Goal: Task Accomplishment & Management: Complete application form

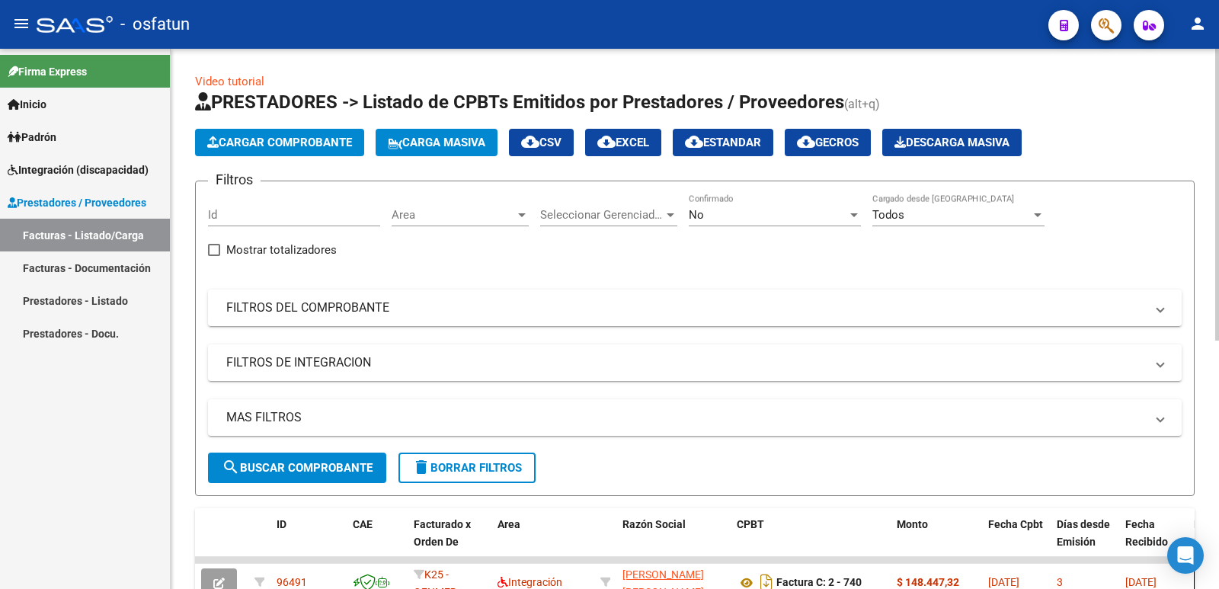
click at [282, 142] on span "Cargar Comprobante" at bounding box center [279, 143] width 145 height 14
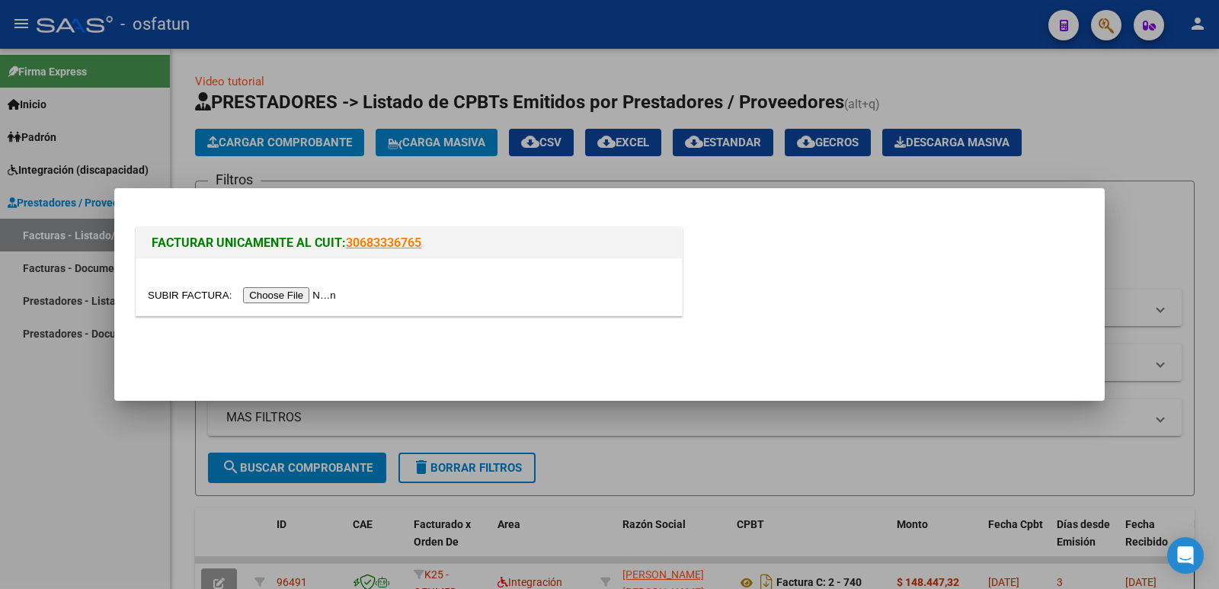
click at [294, 292] on input "file" at bounding box center [244, 295] width 193 height 16
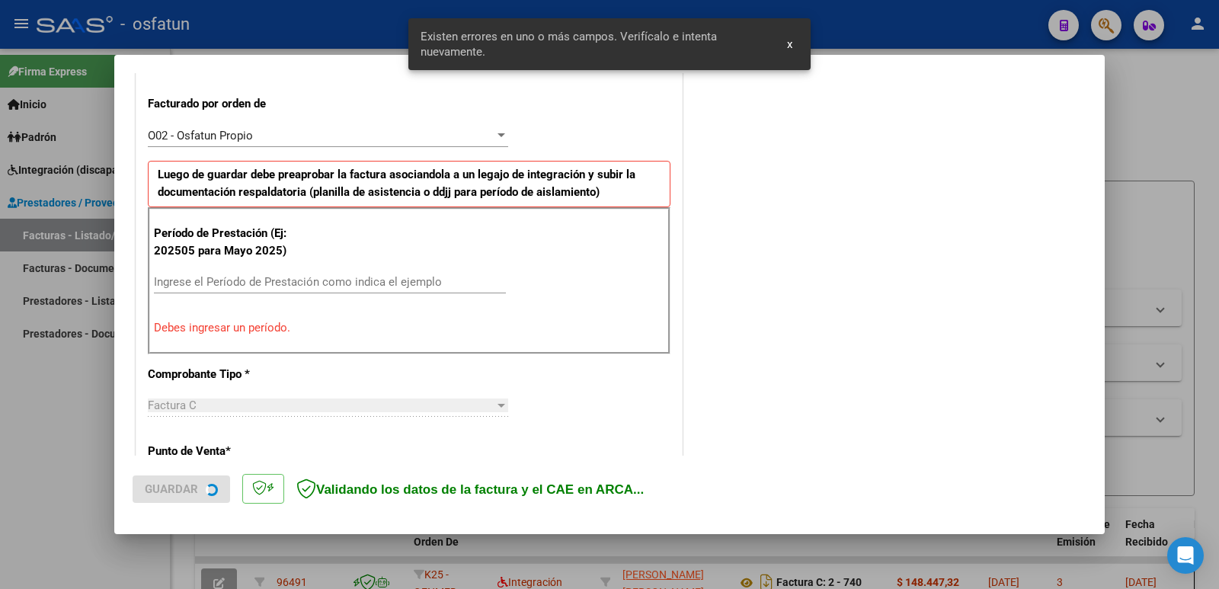
scroll to position [416, 0]
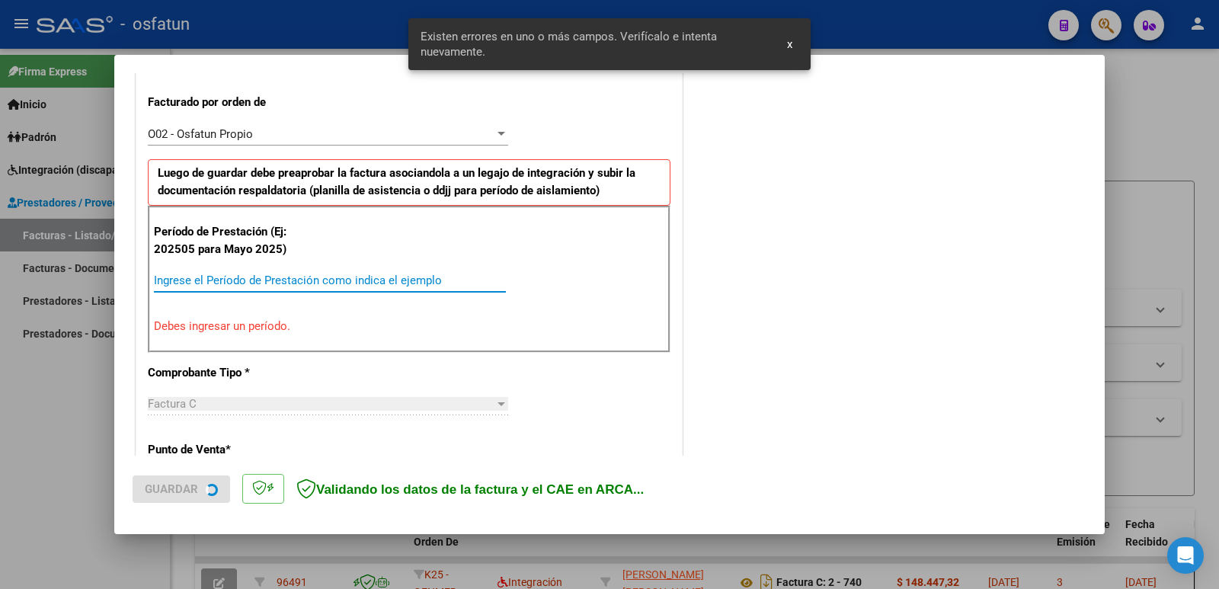
click at [264, 282] on input "Ingrese el Período de Prestación como indica el ejemplo" at bounding box center [330, 280] width 352 height 14
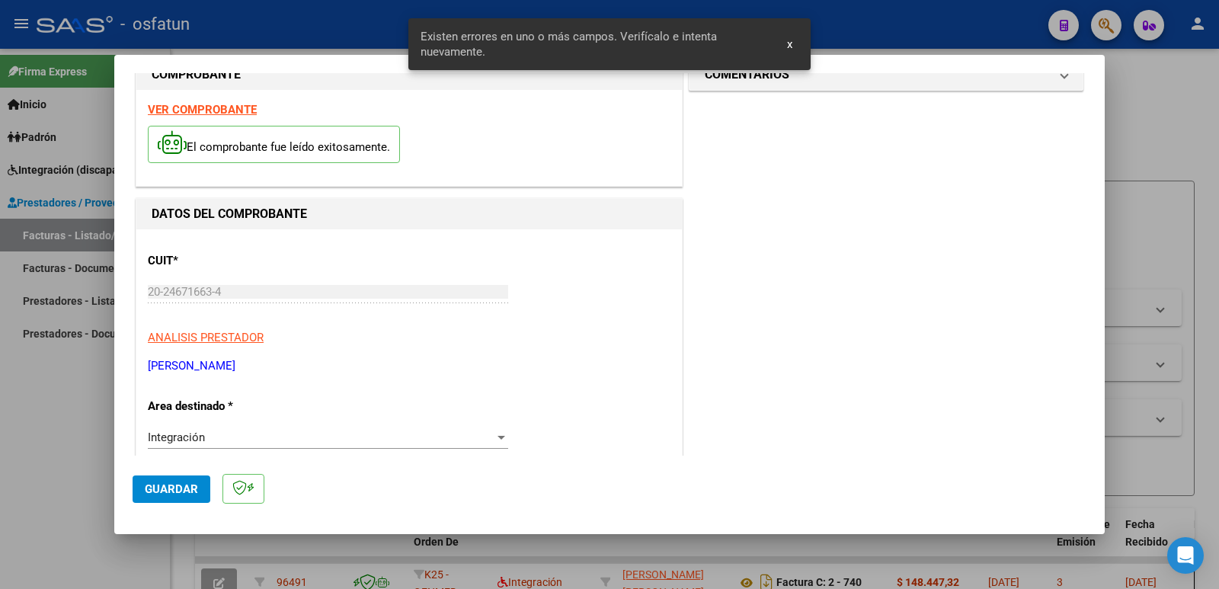
scroll to position [0, 0]
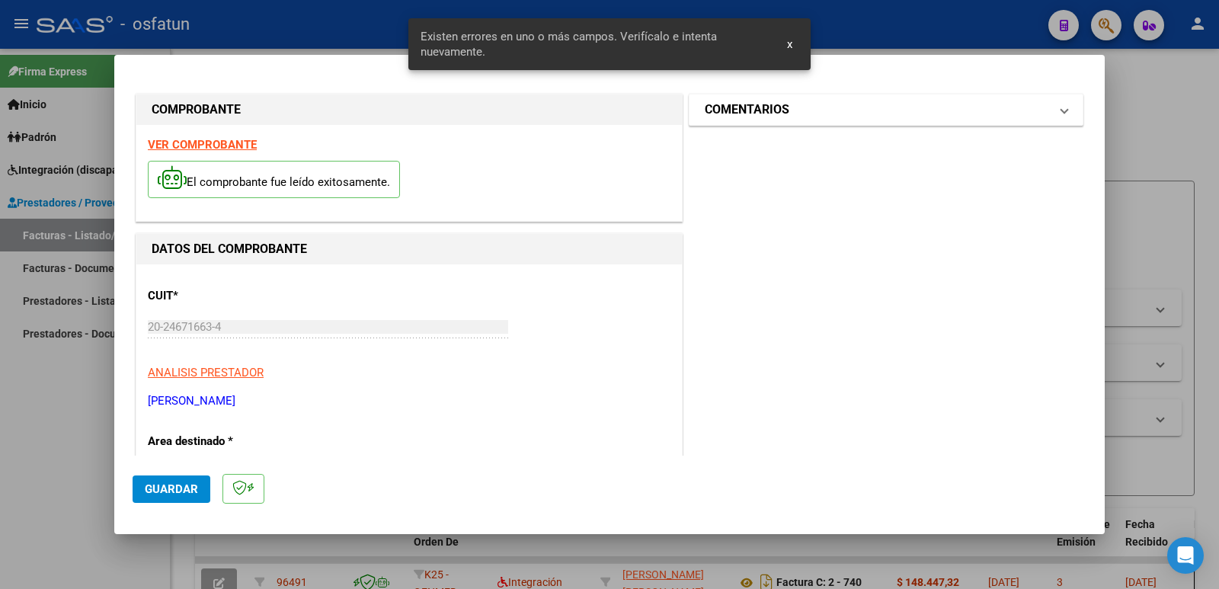
type input "202509"
click at [804, 112] on mat-panel-title "COMENTARIOS" at bounding box center [877, 110] width 344 height 18
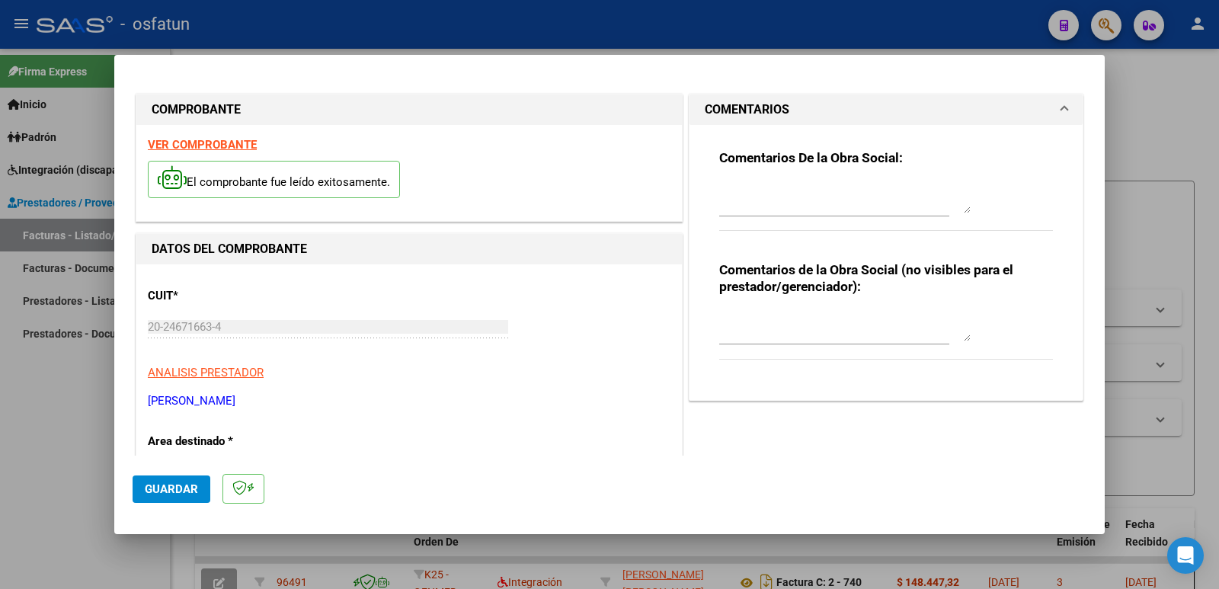
click at [744, 336] on textarea at bounding box center [844, 326] width 251 height 30
paste textarea "Fc Cargada por [PERSON_NAME]. [PERSON_NAME] / sin verificación de legajo"
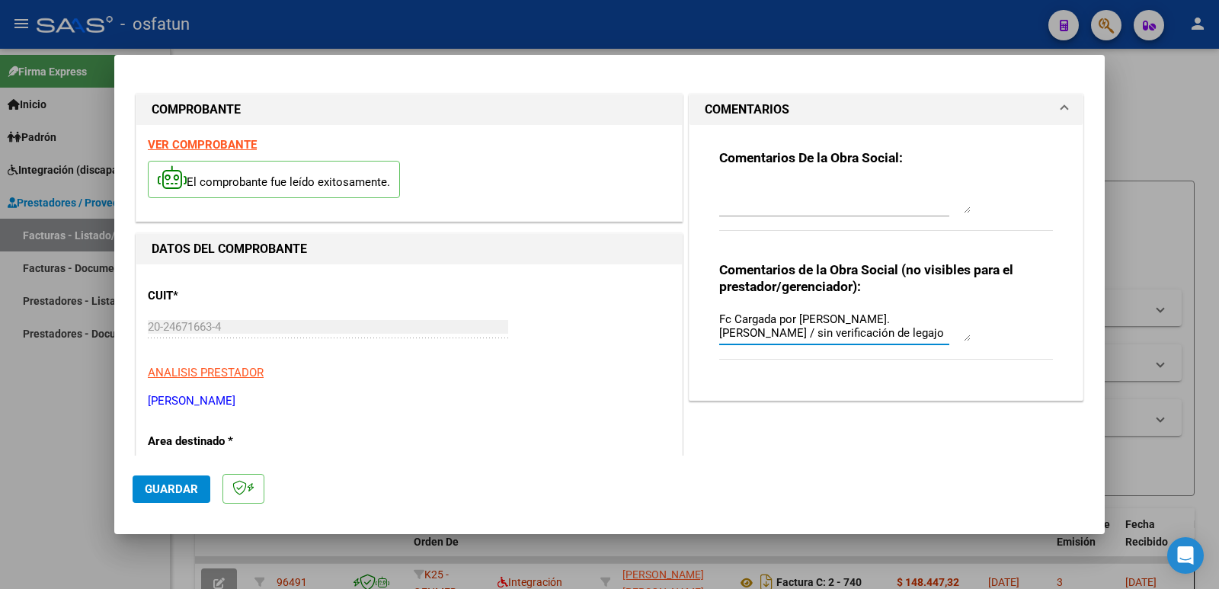
type textarea "Fc Cargada por [PERSON_NAME]. [PERSON_NAME] / sin verificación de legajo"
click at [168, 482] on span "Guardar" at bounding box center [171, 489] width 53 height 14
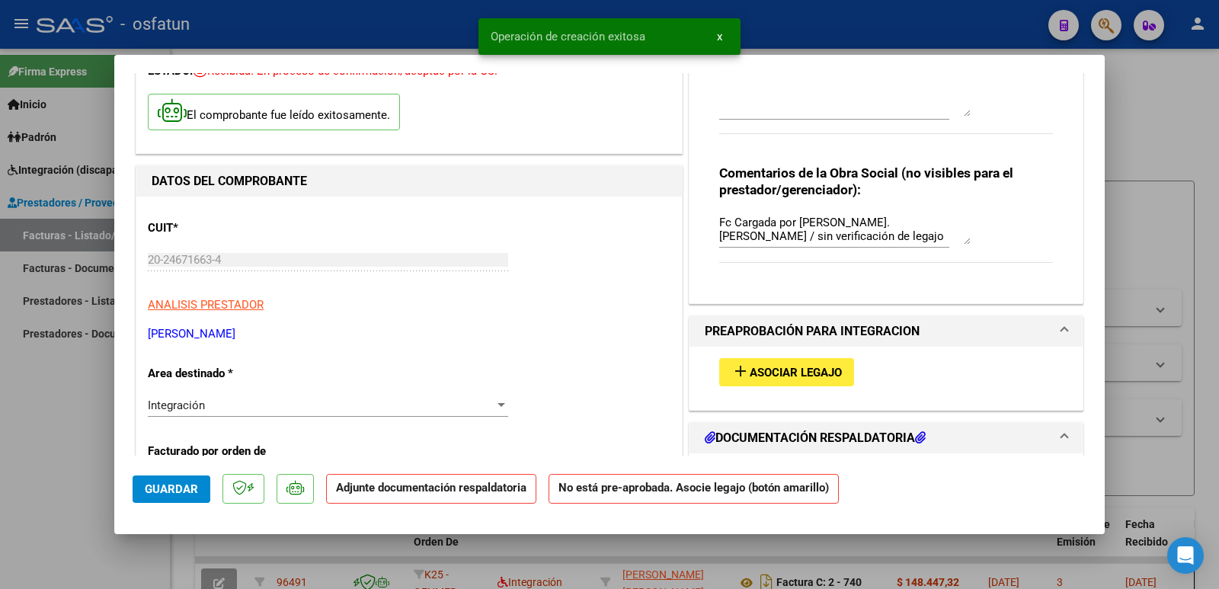
scroll to position [229, 0]
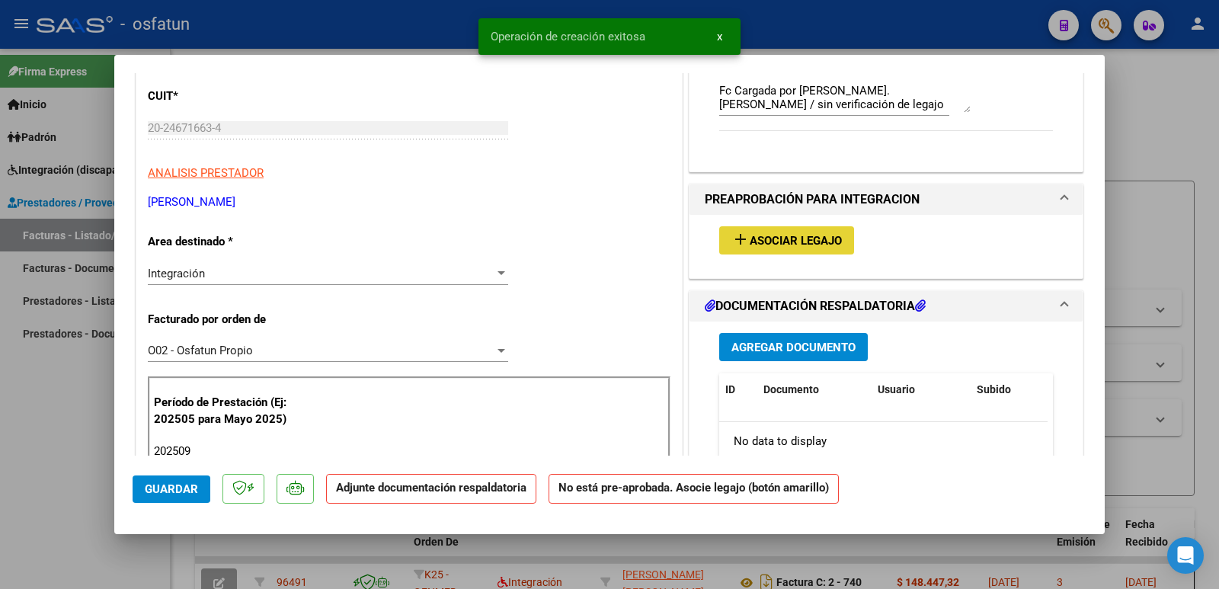
click at [750, 234] on span "Asociar Legajo" at bounding box center [796, 241] width 92 height 14
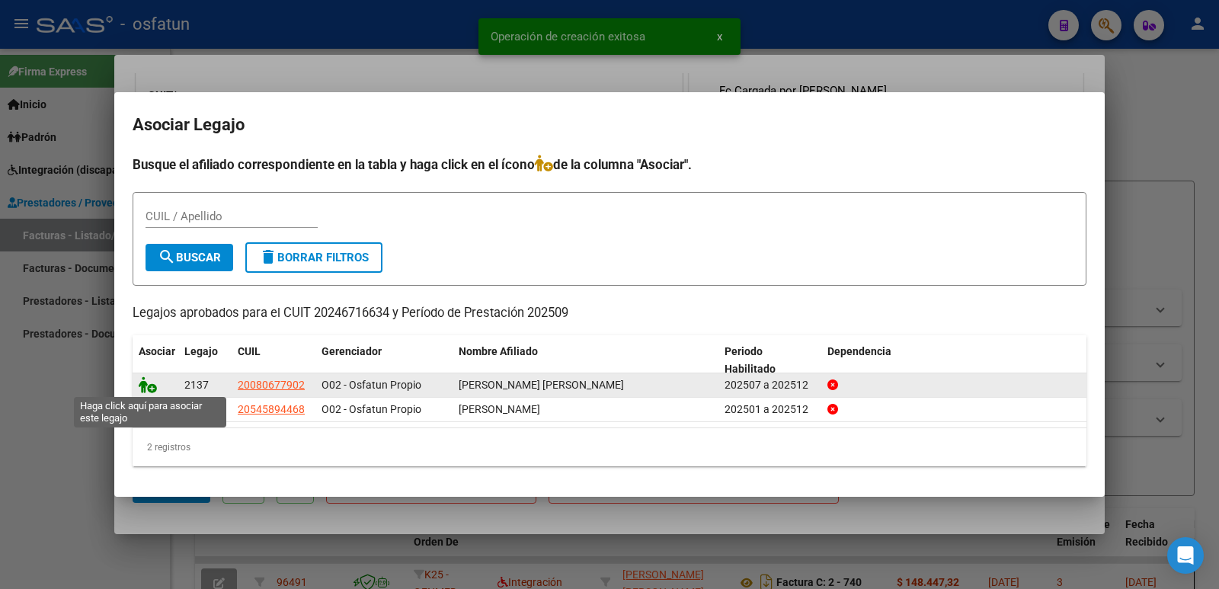
click at [150, 385] on icon at bounding box center [148, 384] width 18 height 17
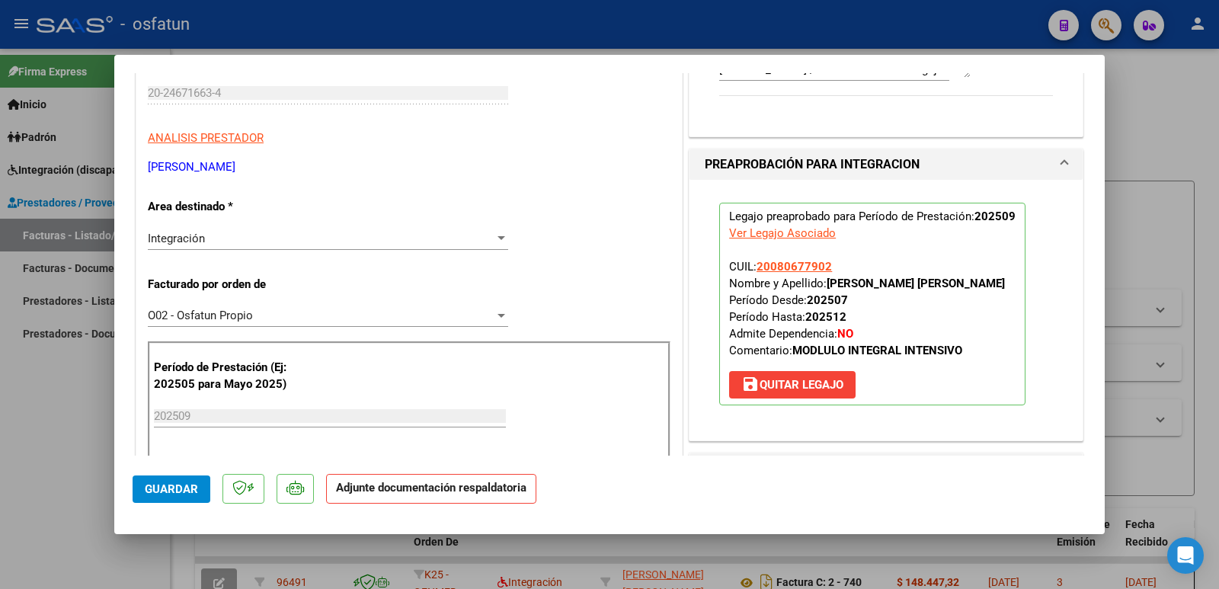
scroll to position [381, 0]
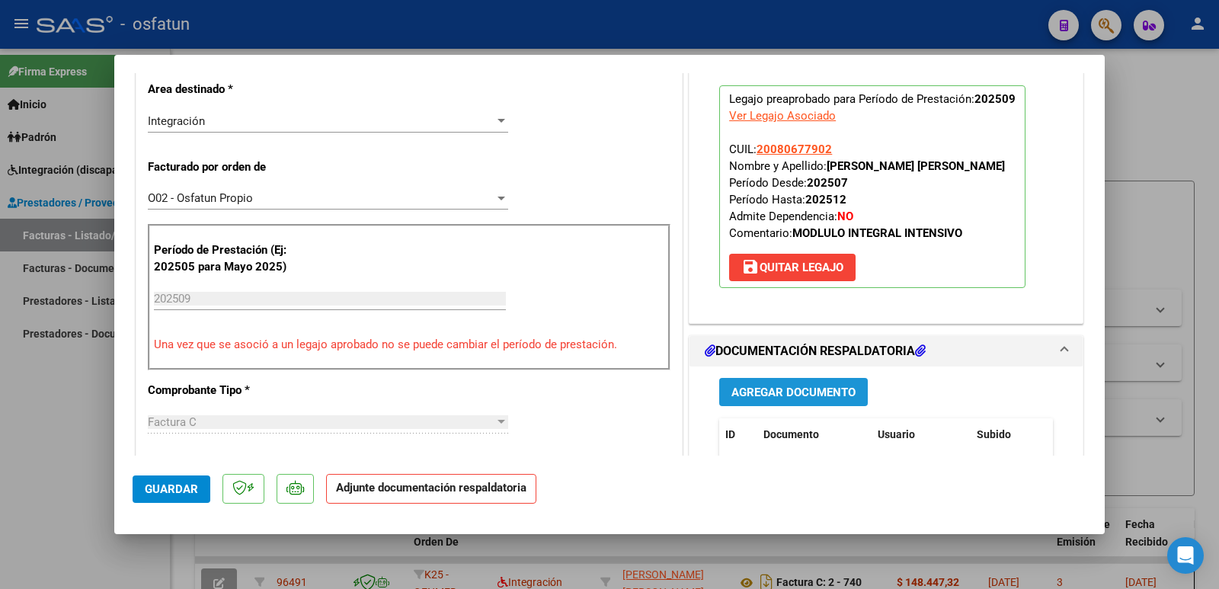
click at [803, 382] on button "Agregar Documento" at bounding box center [793, 392] width 149 height 28
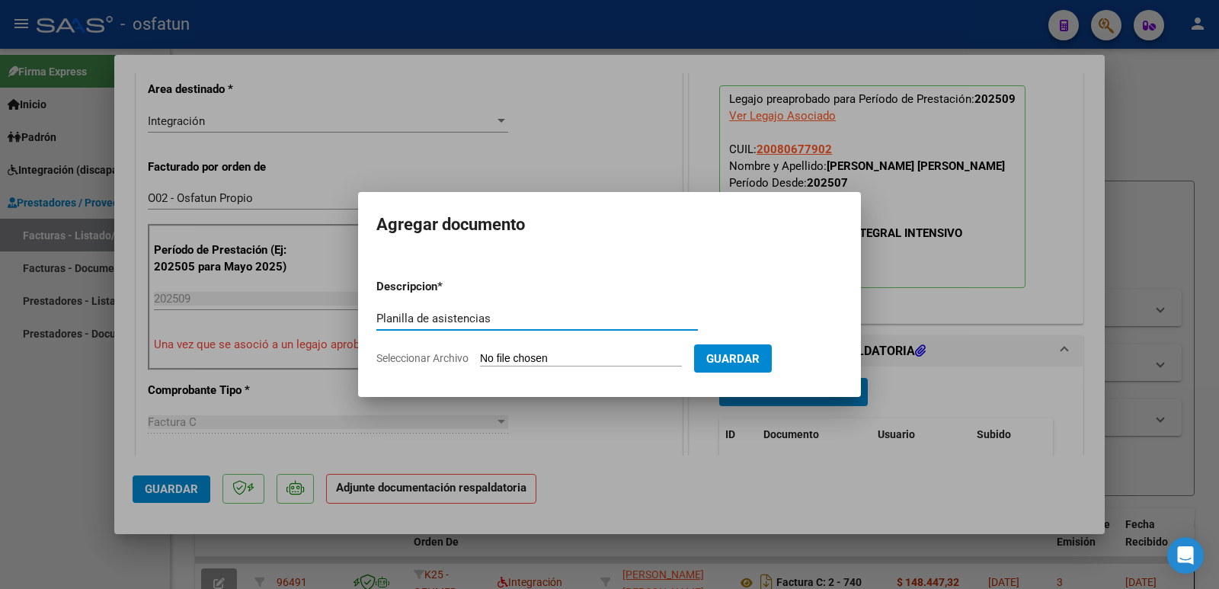
type input "Planilla de asistencias"
click at [563, 347] on form "Descripcion * Planilla de asistencias Escriba aquí una descripcion Seleccionar …" at bounding box center [609, 322] width 466 height 111
click at [555, 354] on input "Seleccionar Archivo" at bounding box center [581, 359] width 202 height 14
type input "C:\fakepath\asistencias [PERSON_NAME] septiembre.pdf"
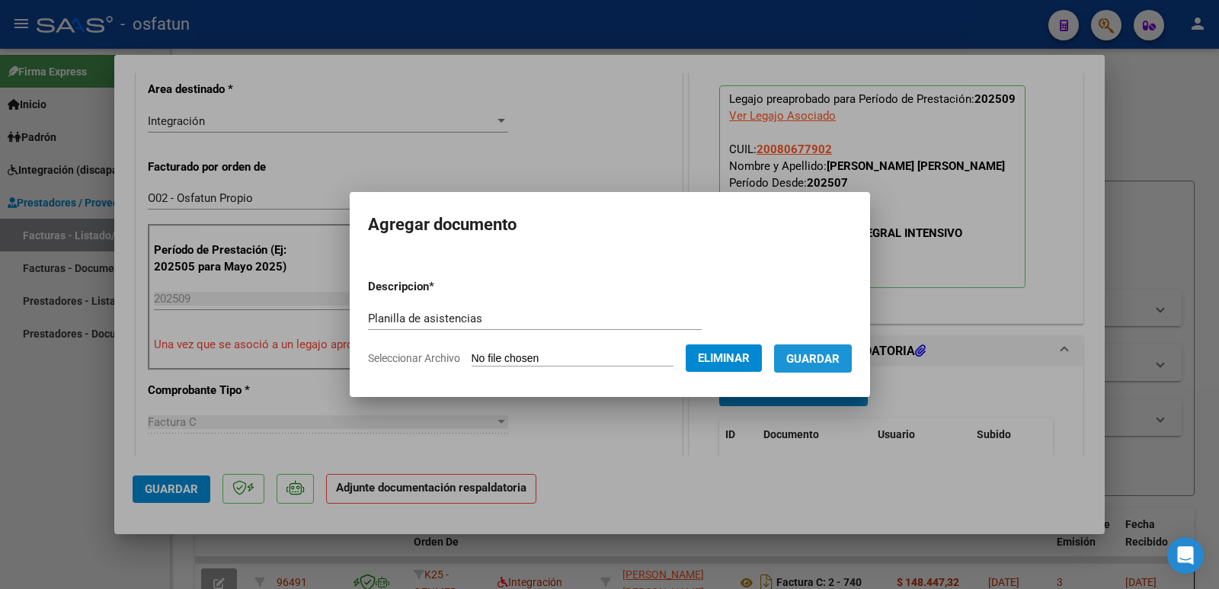
click at [805, 360] on span "Guardar" at bounding box center [812, 359] width 53 height 14
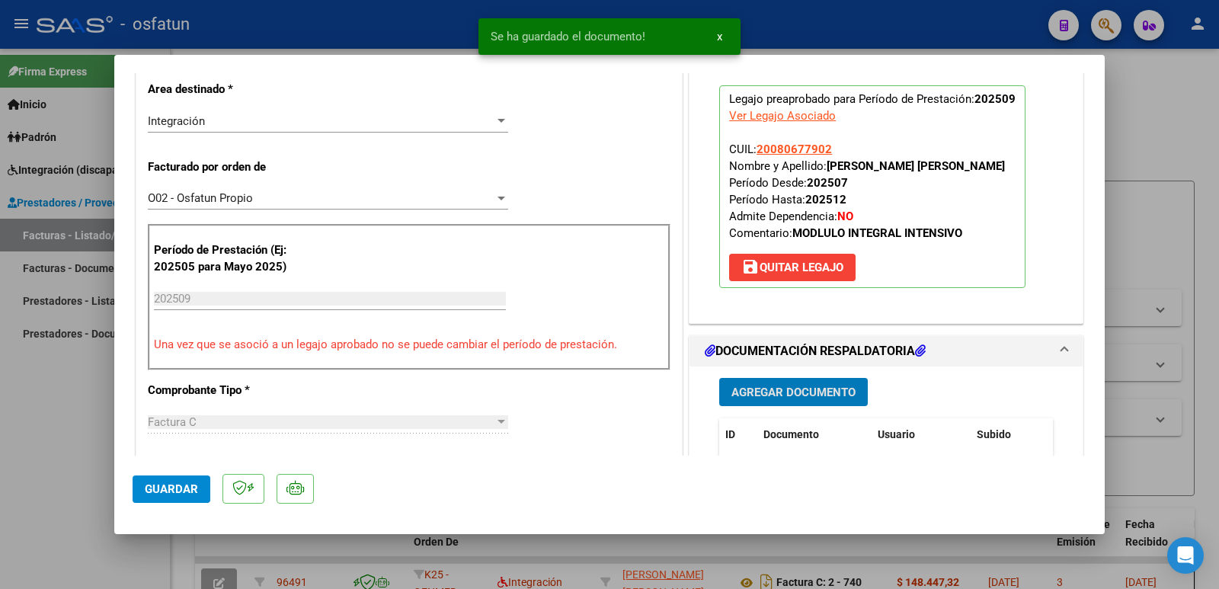
click at [777, 389] on span "Agregar Documento" at bounding box center [793, 392] width 124 height 14
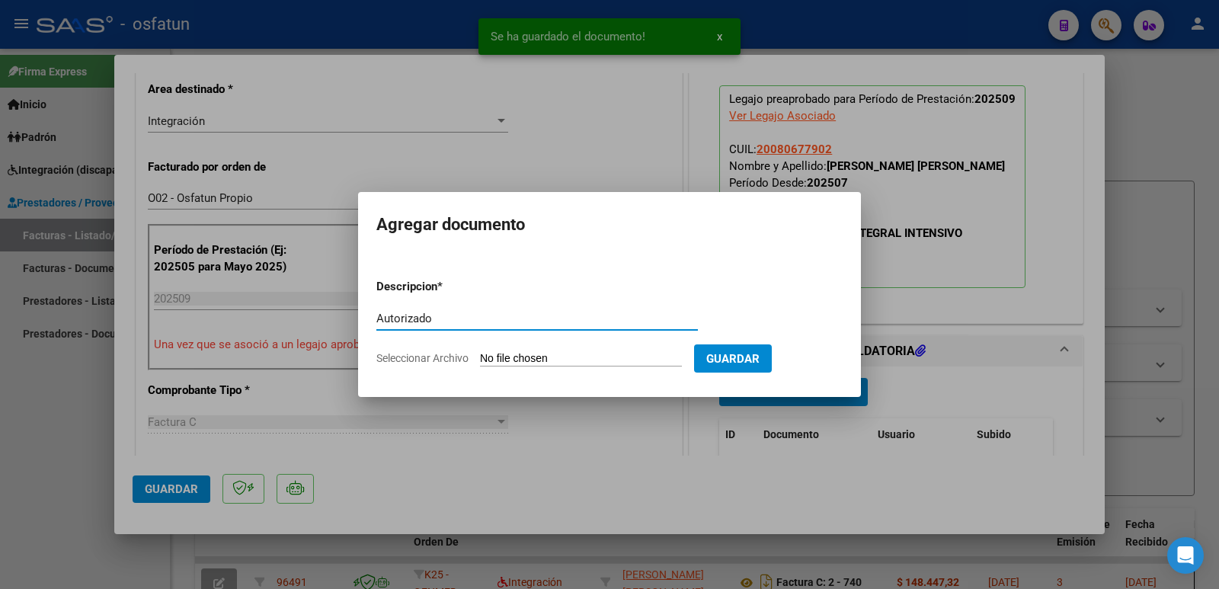
type input "Autorizado"
click at [606, 360] on input "Seleccionar Archivo" at bounding box center [581, 359] width 202 height 14
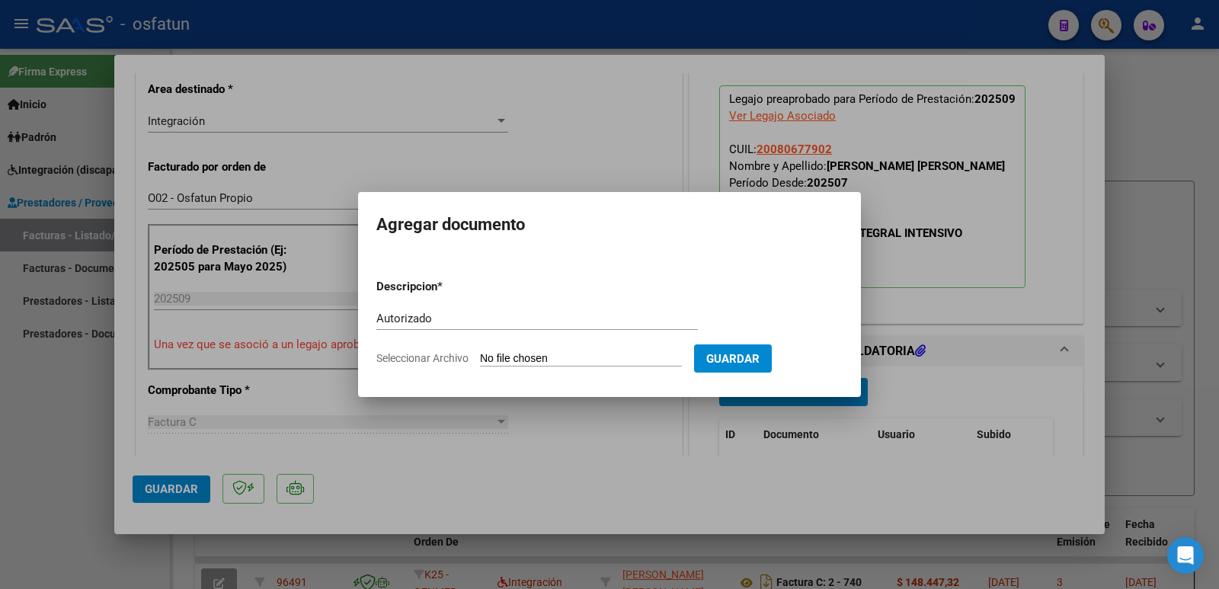
type input "C:\fakepath\autorizacion [PERSON_NAME].pdf"
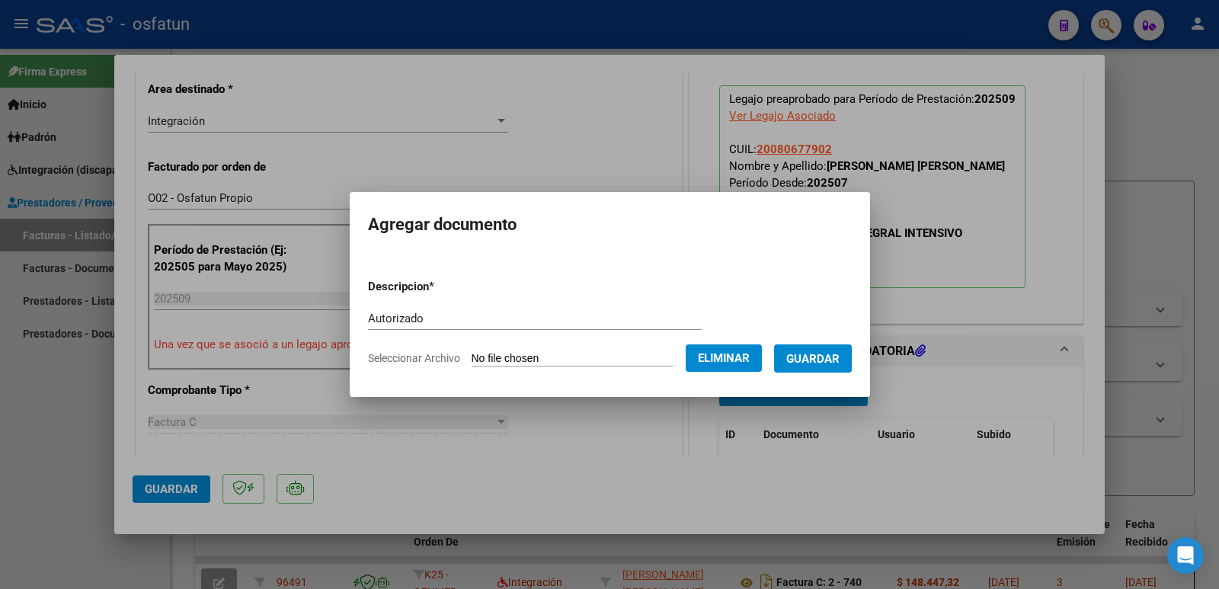
click at [834, 354] on span "Guardar" at bounding box center [812, 359] width 53 height 14
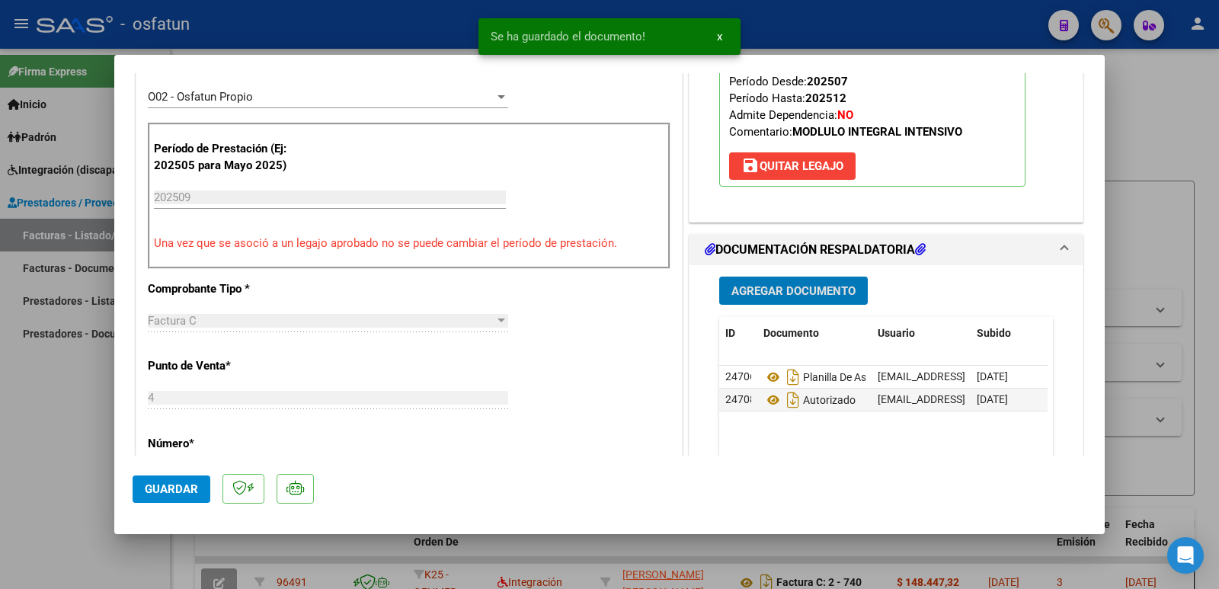
scroll to position [609, 0]
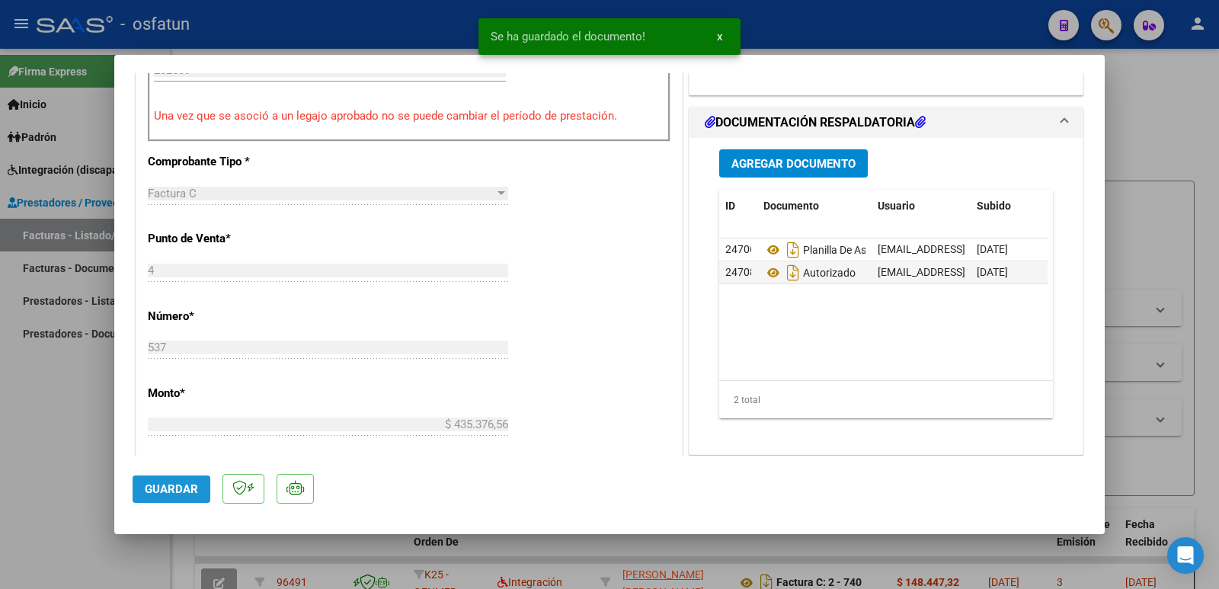
click at [180, 492] on span "Guardar" at bounding box center [171, 489] width 53 height 14
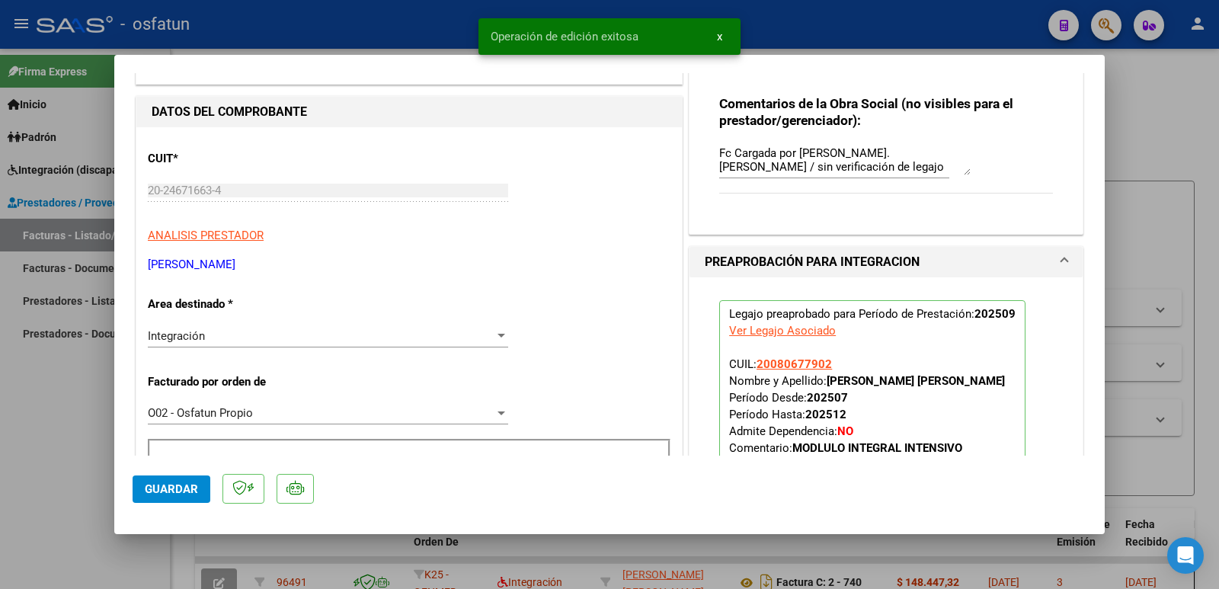
scroll to position [152, 0]
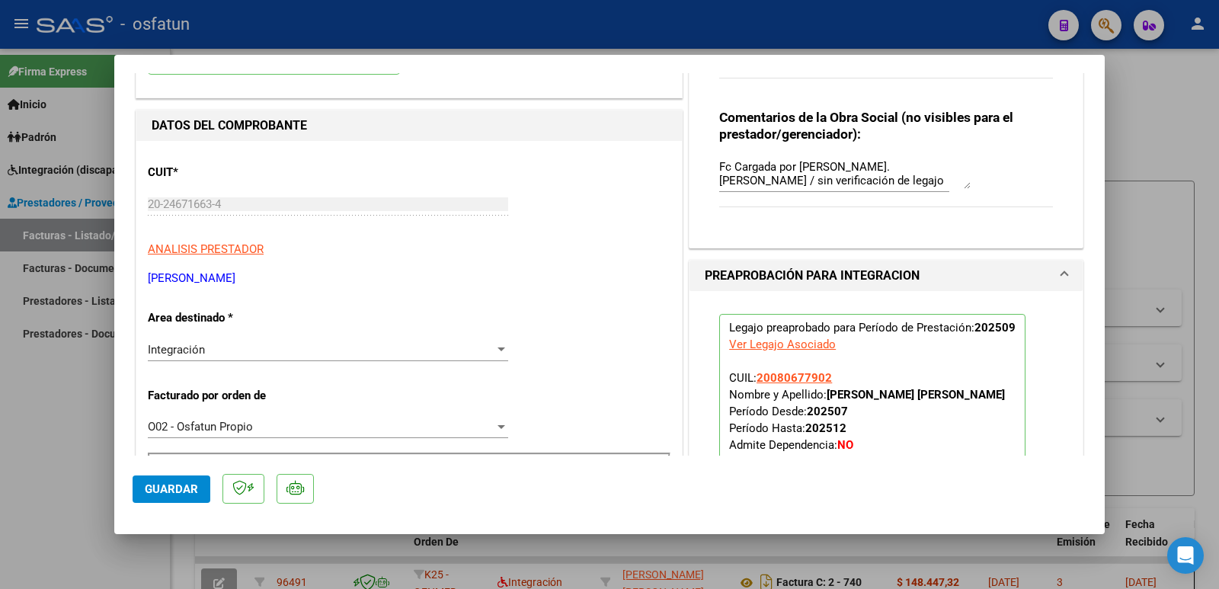
drag, startPoint x: 821, startPoint y: 398, endPoint x: 983, endPoint y: 389, distance: 161.8
click at [983, 389] on strong "[PERSON_NAME] [PERSON_NAME]" at bounding box center [916, 395] width 178 height 14
copy strong "[PERSON_NAME] [PERSON_NAME]"
click at [115, 203] on mat-dialog-content "COMPROBANTE VER COMPROBANTE ESTADO: Recibida. En proceso de confirmacion/acepta…" at bounding box center [609, 264] width 990 height 382
drag, startPoint x: 311, startPoint y: 277, endPoint x: 143, endPoint y: 277, distance: 167.6
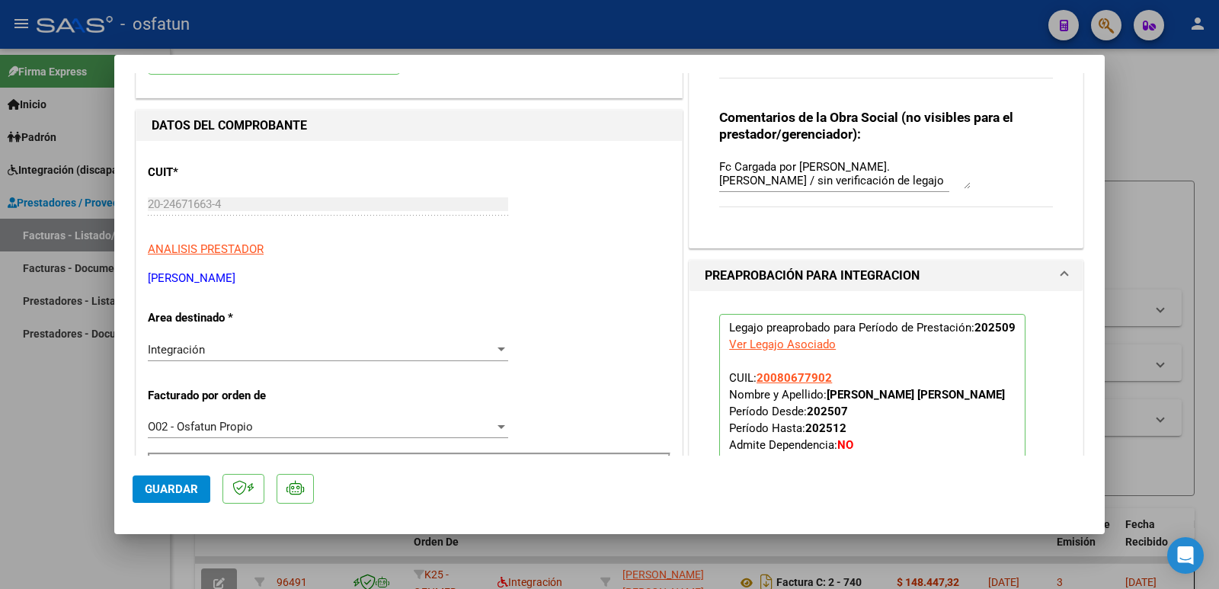
copy p "[PERSON_NAME]"
click at [159, 491] on span "Guardar" at bounding box center [171, 489] width 53 height 14
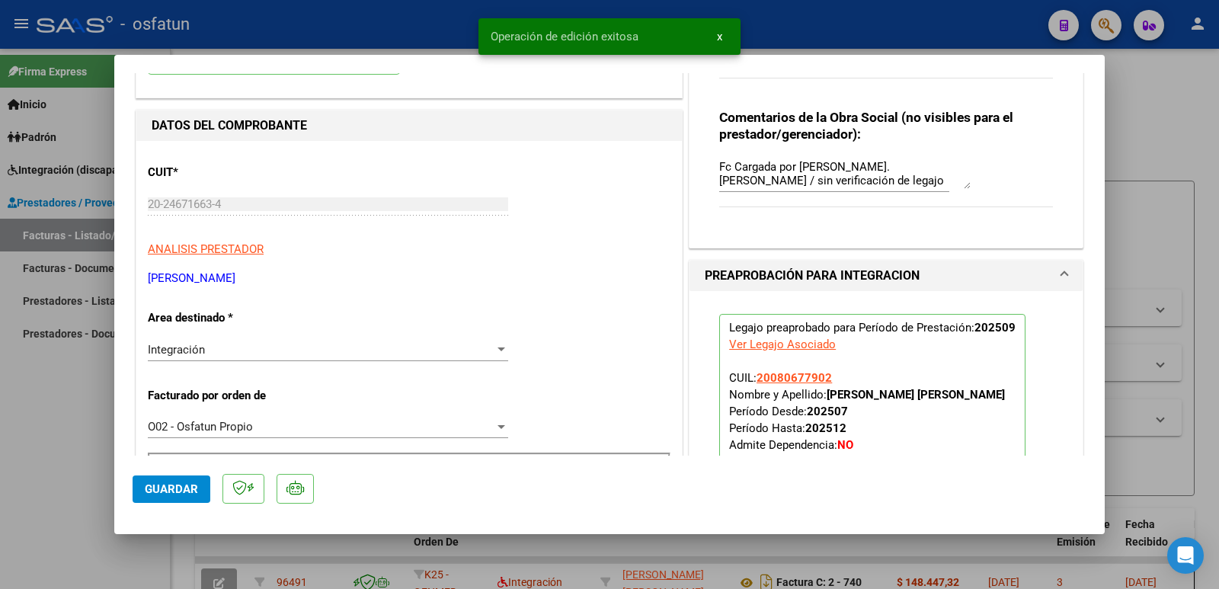
drag, startPoint x: 46, startPoint y: 433, endPoint x: 30, endPoint y: 439, distance: 16.4
click at [41, 437] on div at bounding box center [609, 294] width 1219 height 589
type input "$ 0,00"
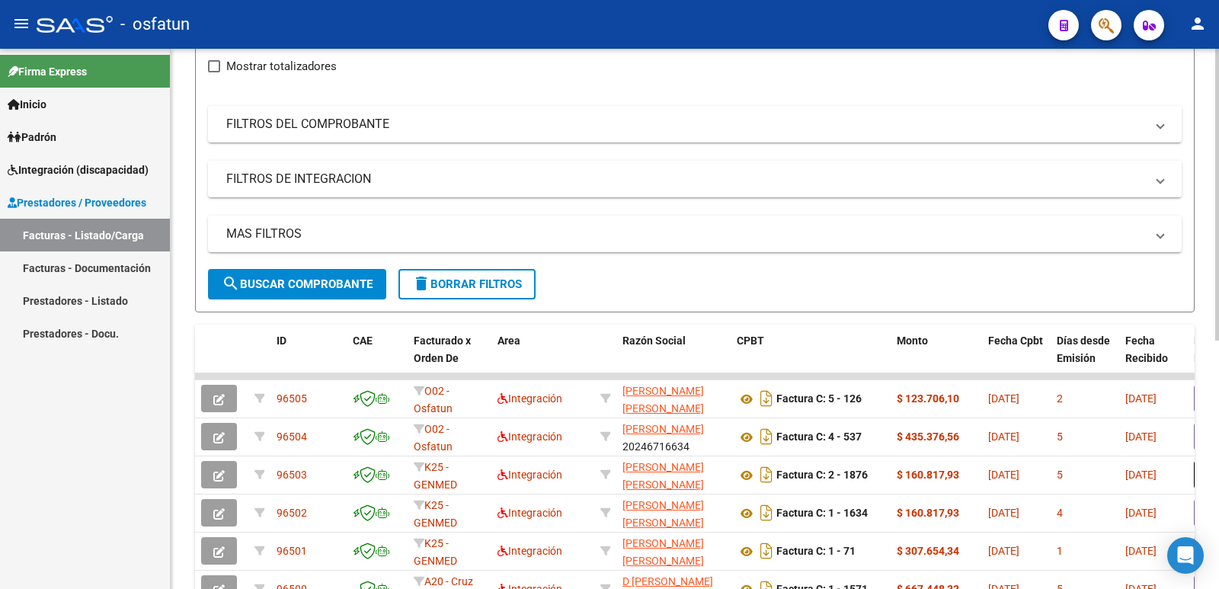
scroll to position [229, 0]
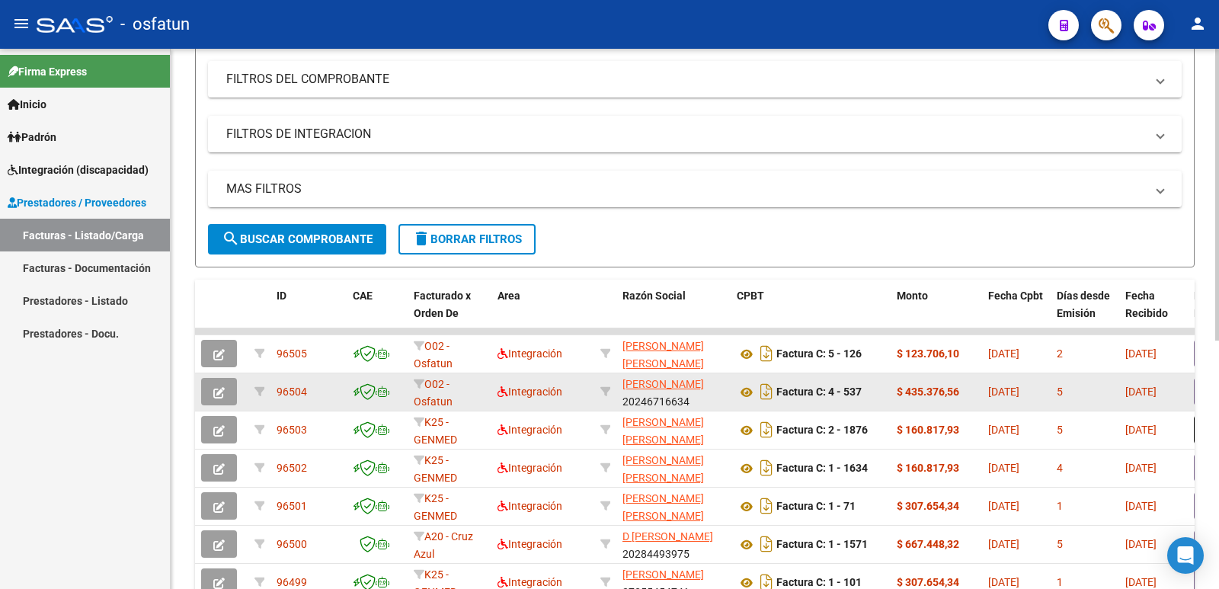
click at [220, 391] on icon "button" at bounding box center [218, 392] width 11 height 11
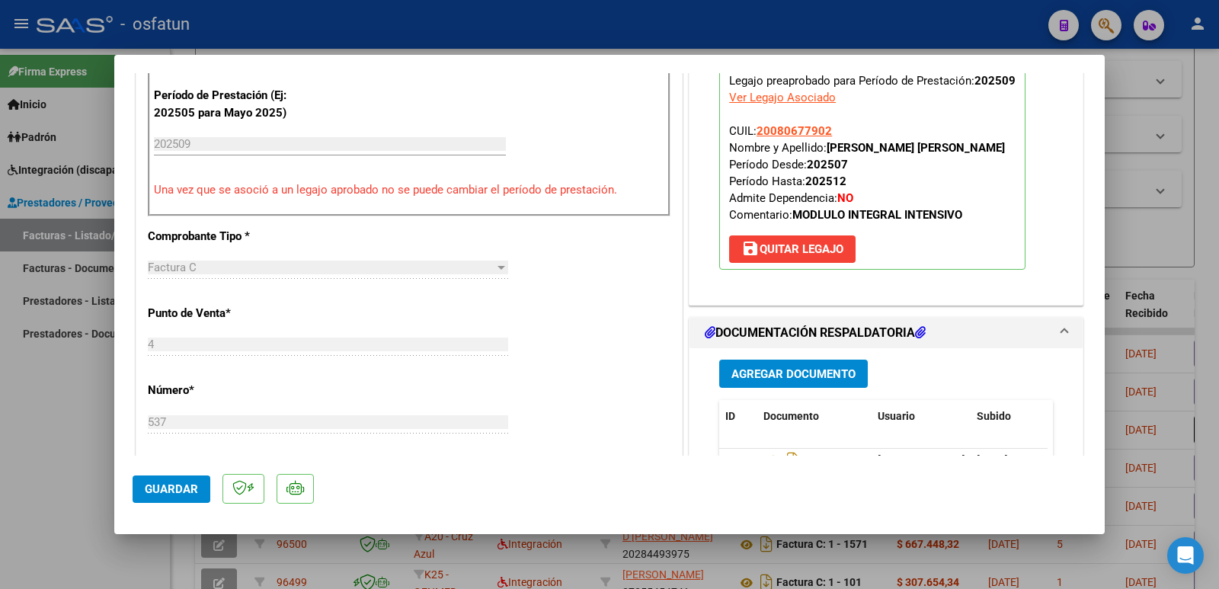
scroll to position [609, 0]
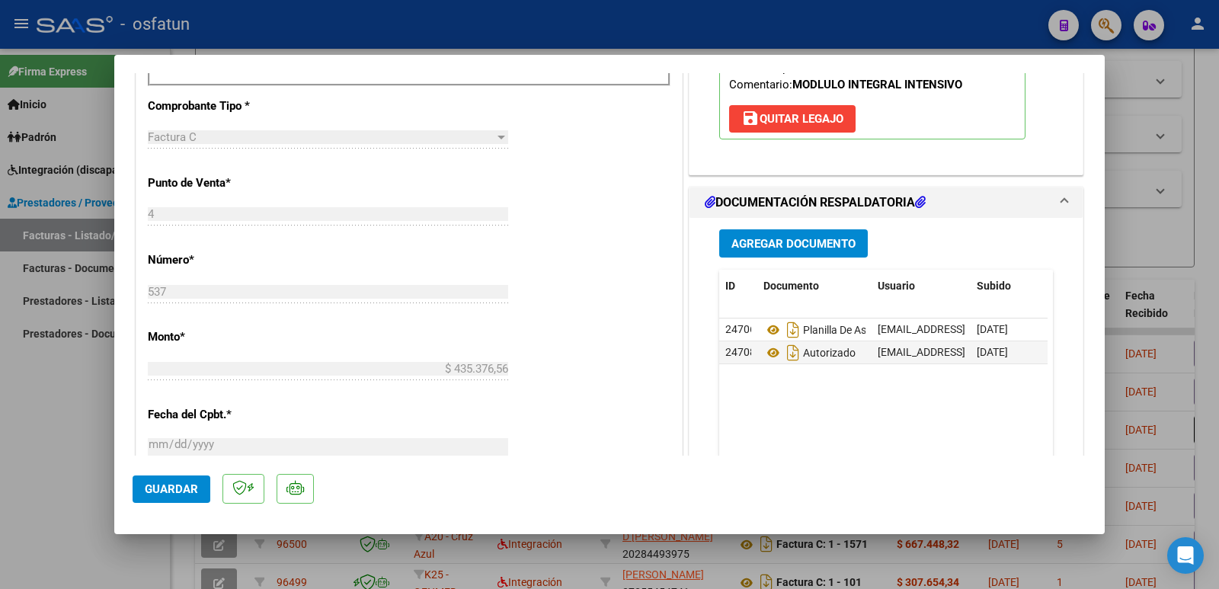
click at [24, 441] on div at bounding box center [609, 294] width 1219 height 589
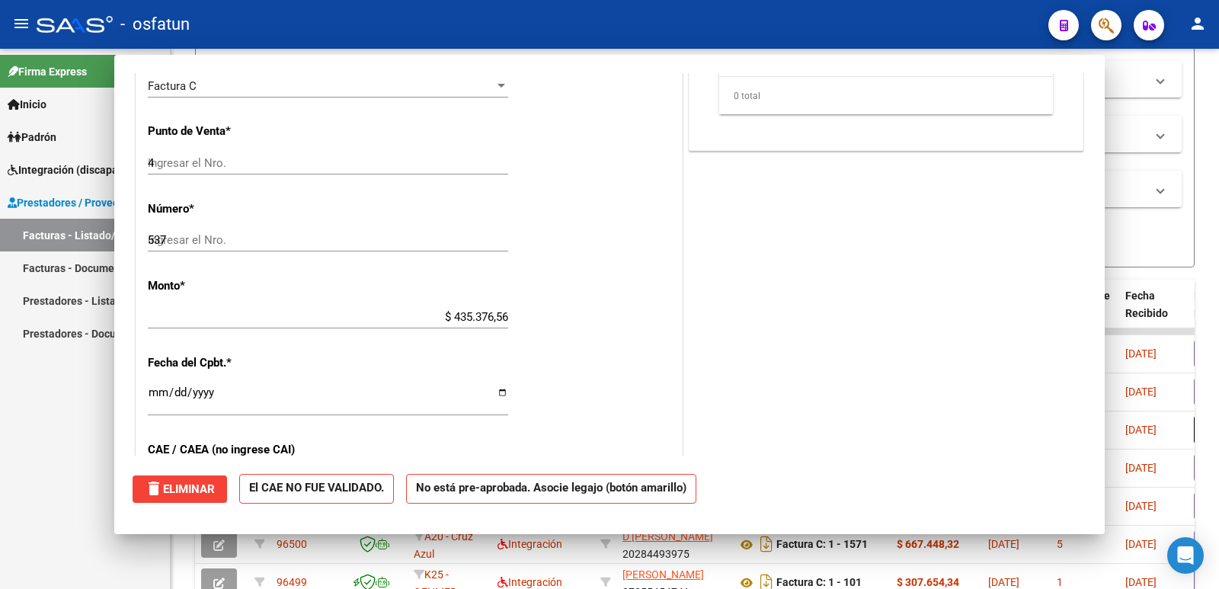
type input "$ 0,00"
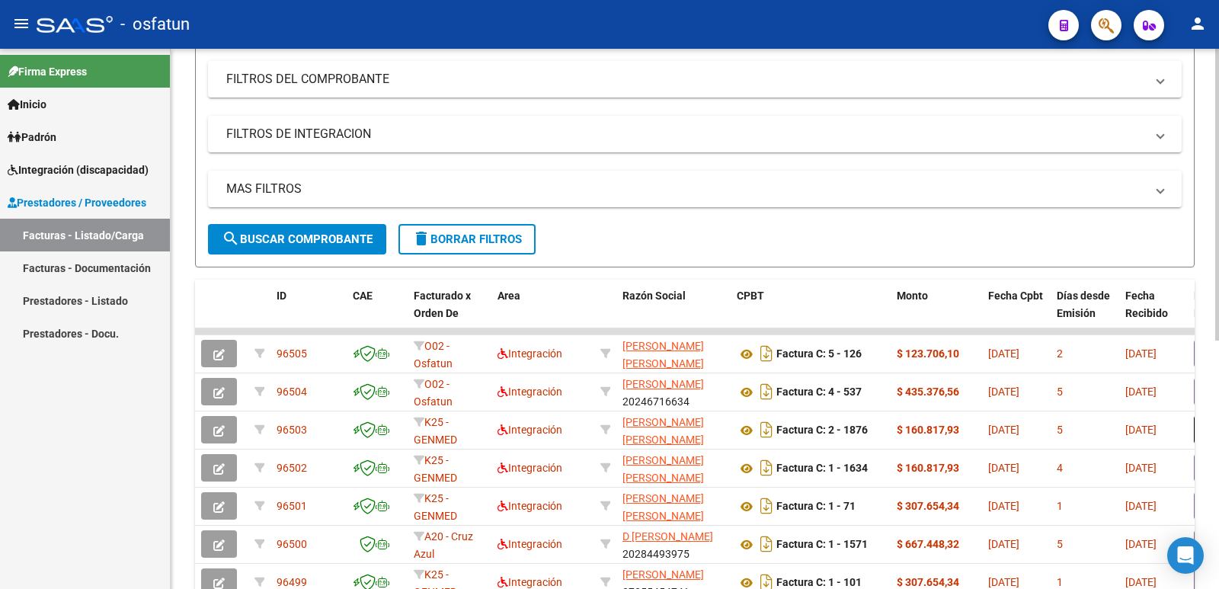
scroll to position [0, 0]
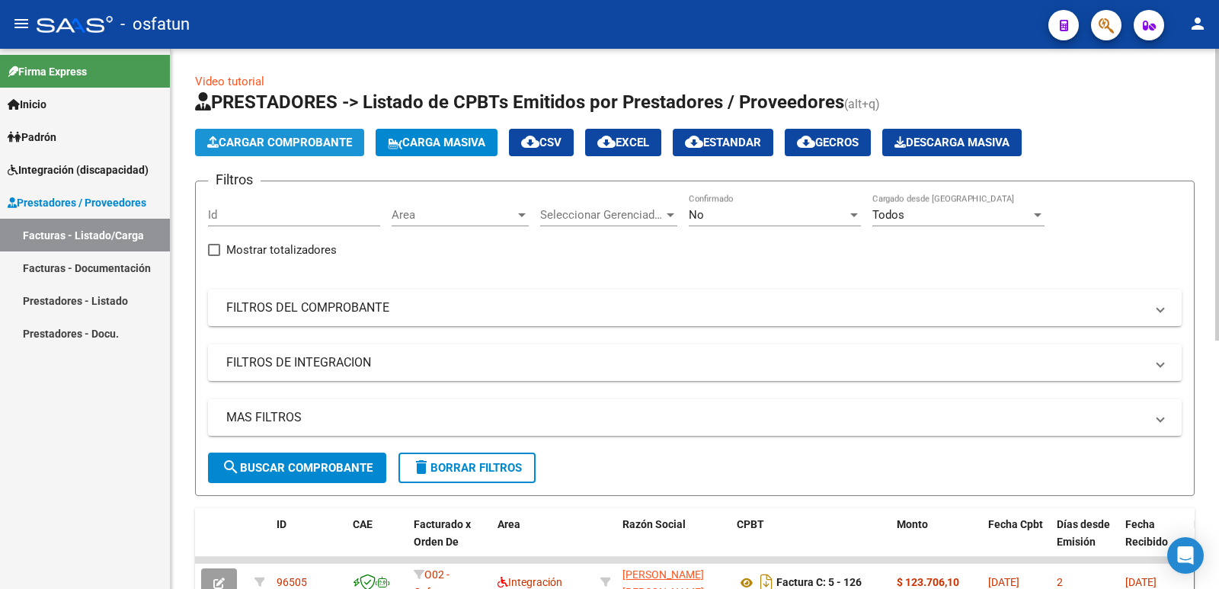
click at [258, 143] on span "Cargar Comprobante" at bounding box center [279, 143] width 145 height 14
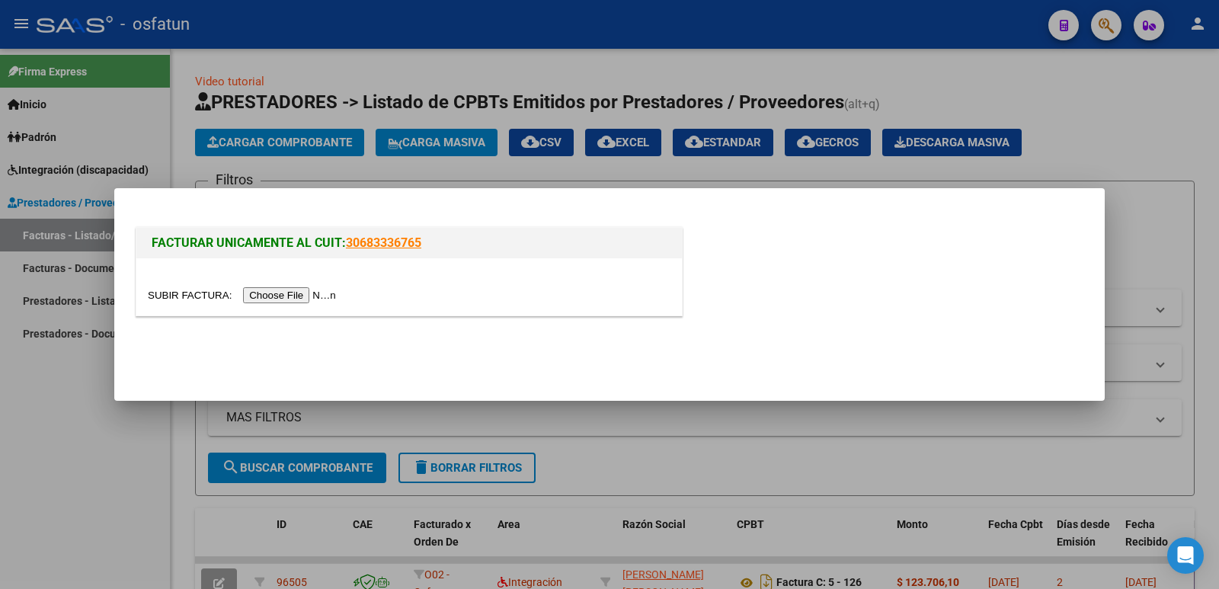
click at [299, 295] on input "file" at bounding box center [244, 295] width 193 height 16
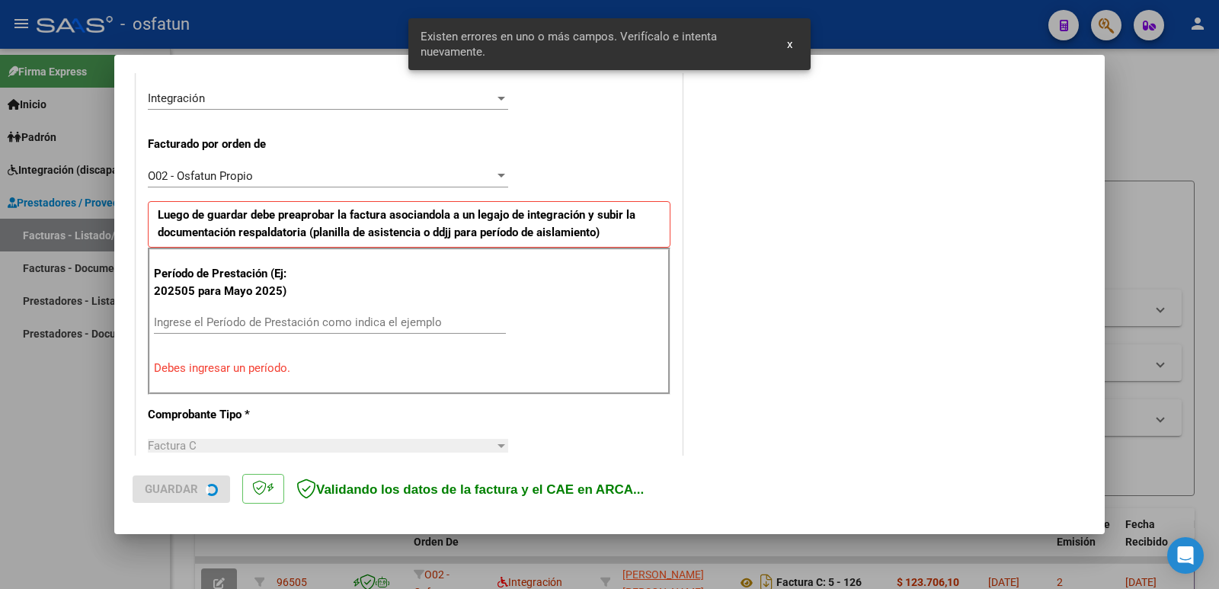
scroll to position [416, 0]
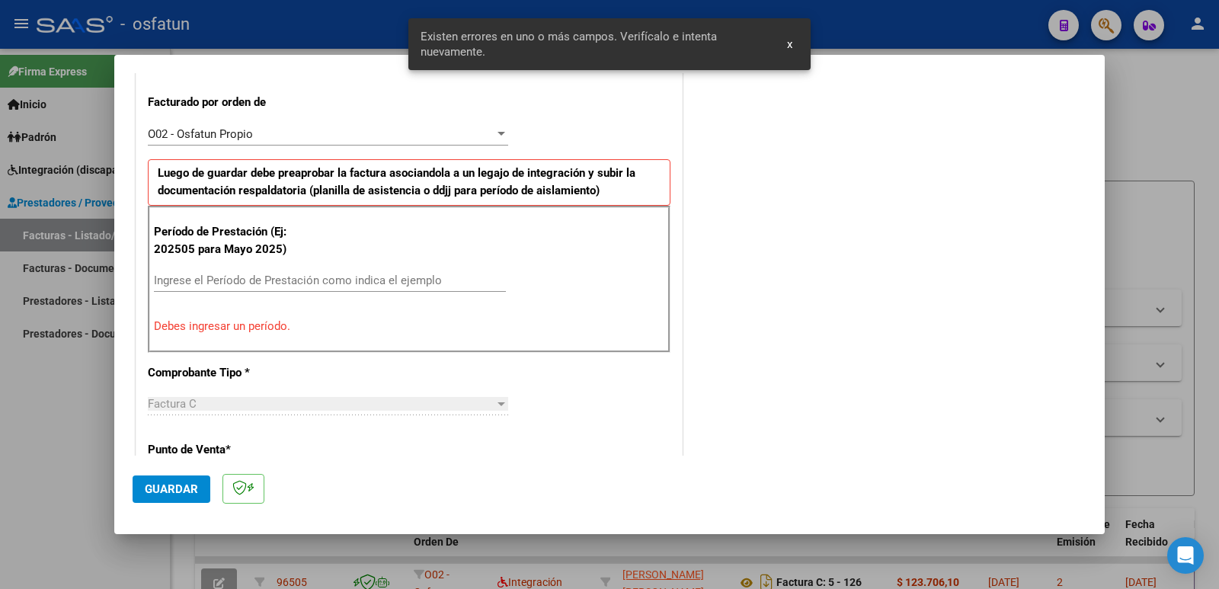
click at [199, 279] on input "Ingrese el Período de Prestación como indica el ejemplo" at bounding box center [330, 280] width 352 height 14
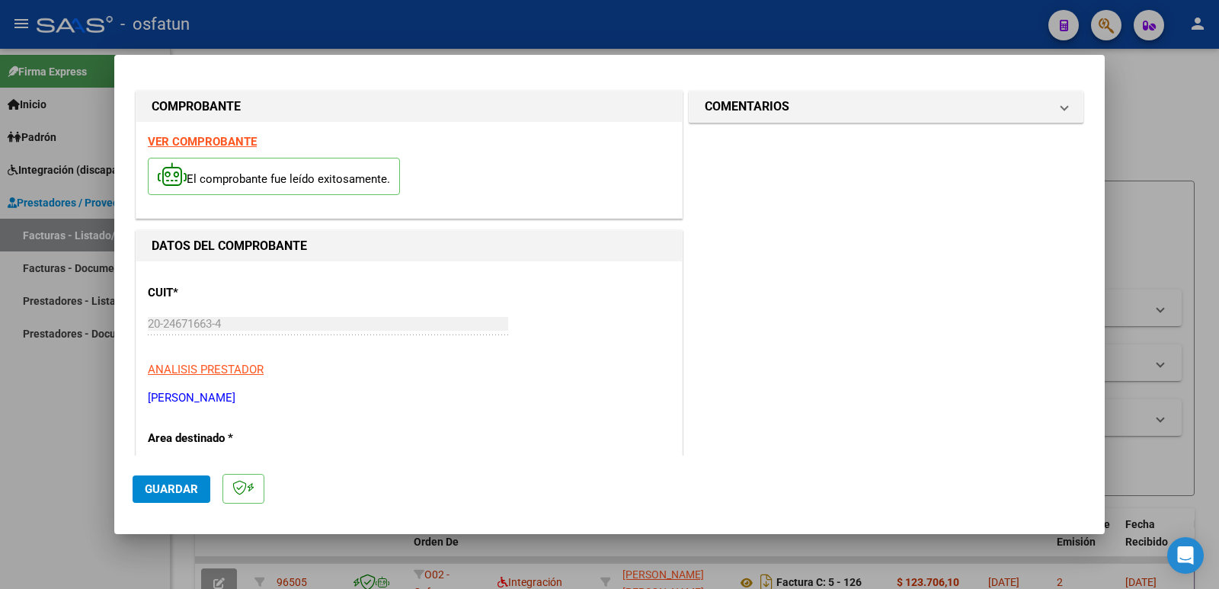
scroll to position [0, 0]
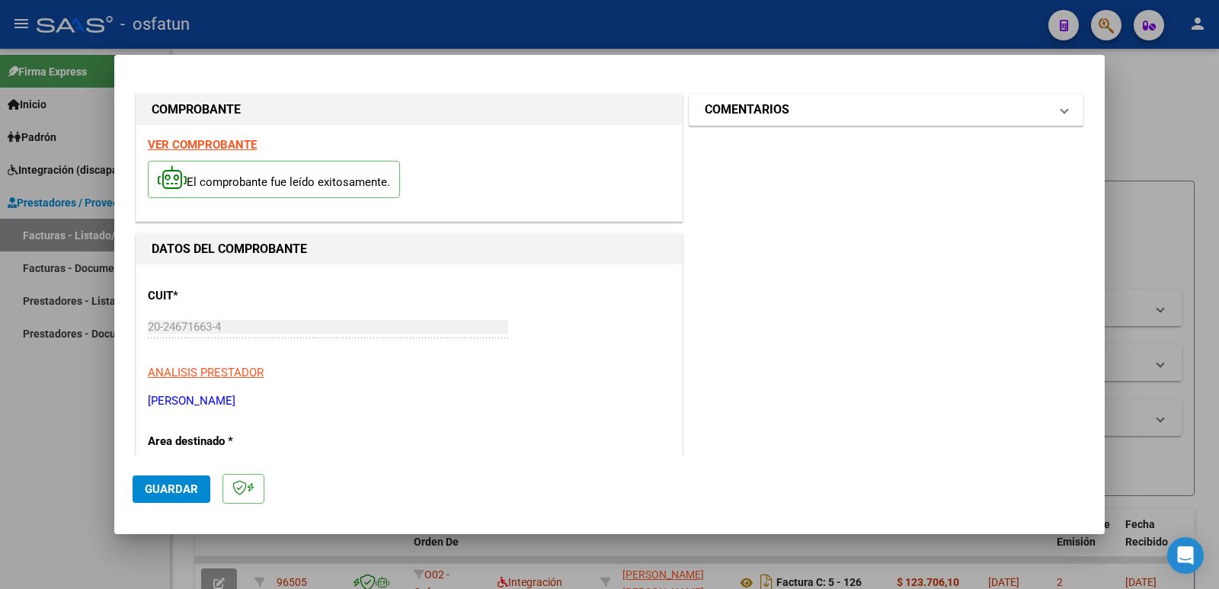
type input "202509"
click at [758, 120] on mat-expansion-panel-header "COMENTARIOS" at bounding box center [885, 109] width 393 height 30
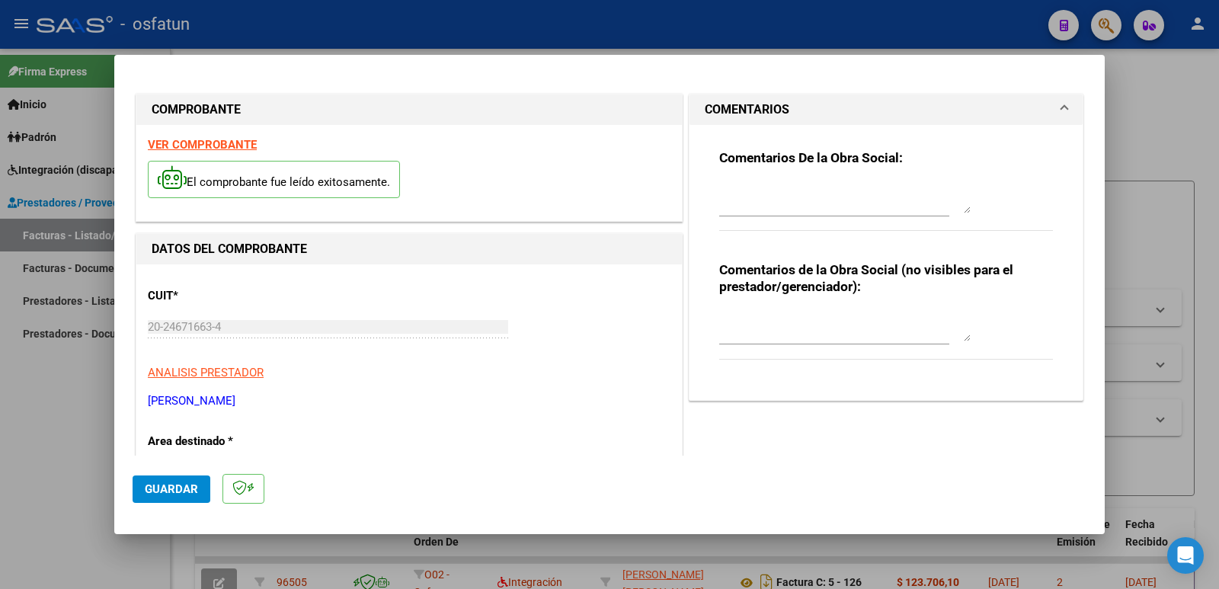
click at [802, 334] on textarea at bounding box center [844, 326] width 251 height 30
paste textarea "Fc Cargada por [PERSON_NAME]. [PERSON_NAME] / sin verificación de legajo"
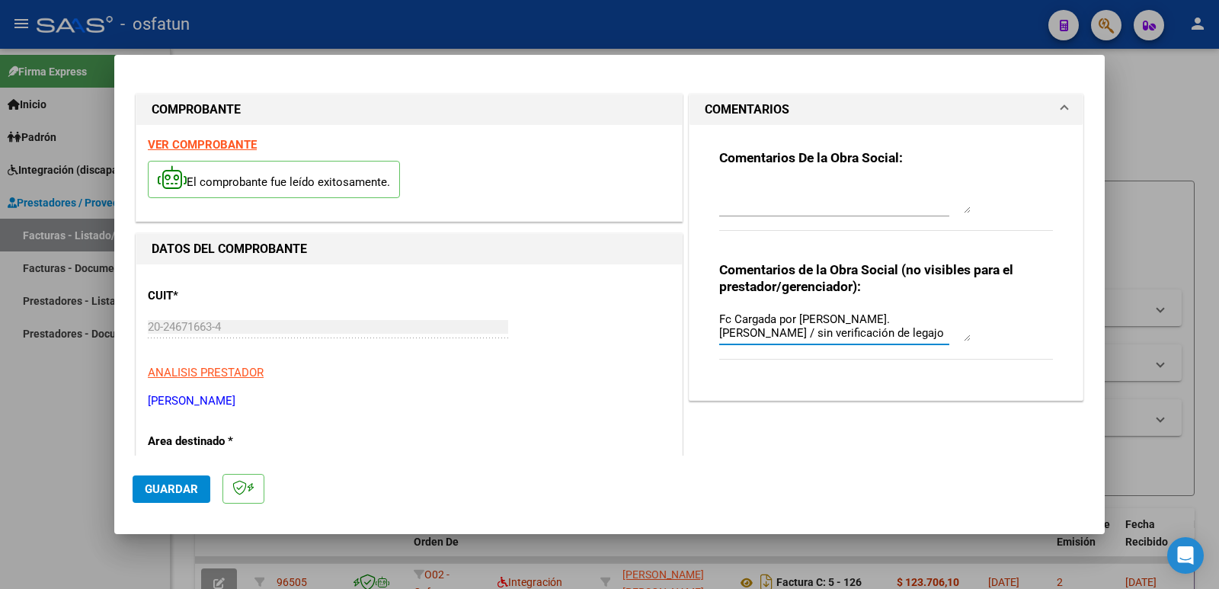
type textarea "Fc Cargada por [PERSON_NAME]. [PERSON_NAME] / sin verificación de legajo"
click at [148, 491] on span "Guardar" at bounding box center [171, 489] width 53 height 14
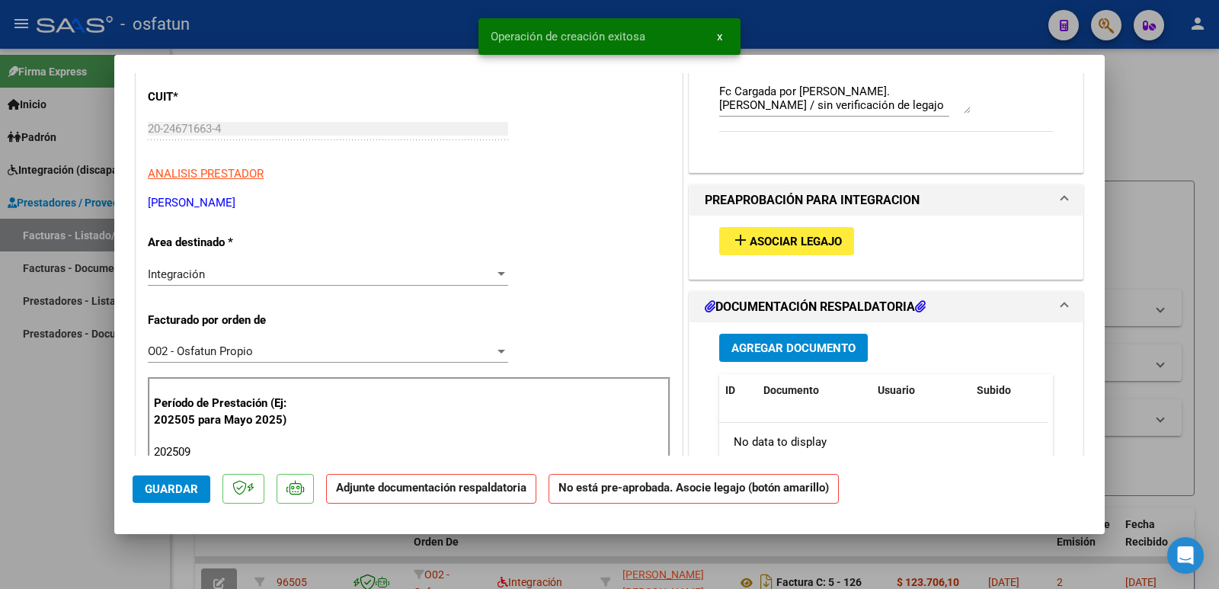
scroll to position [229, 0]
click at [757, 242] on span "Asociar Legajo" at bounding box center [796, 241] width 92 height 14
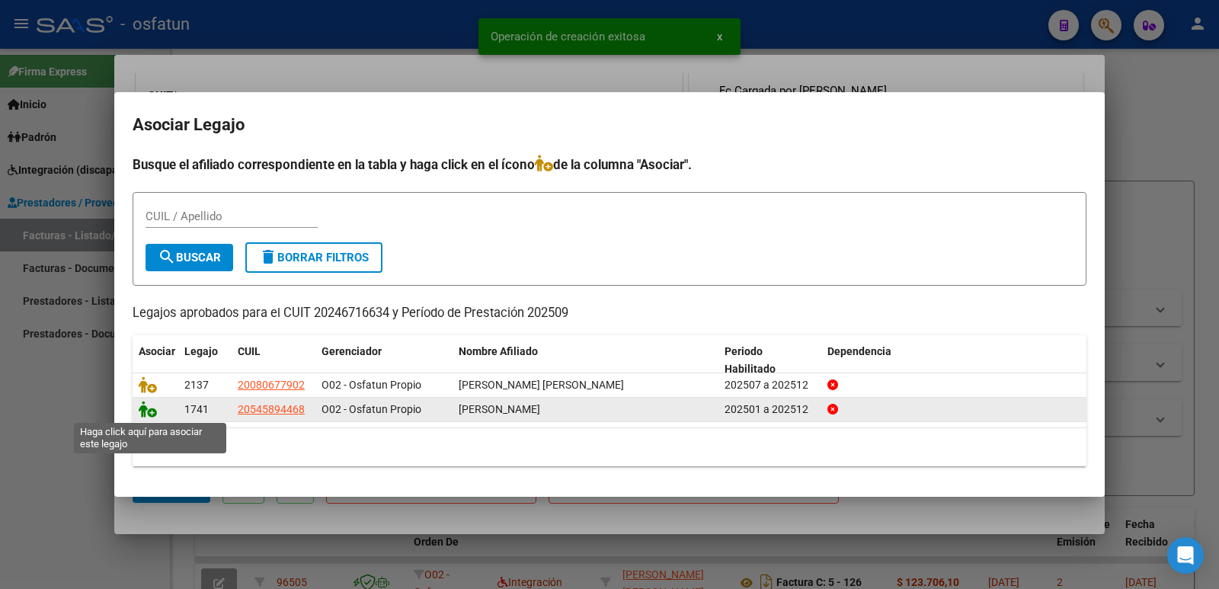
click at [143, 412] on icon at bounding box center [148, 409] width 18 height 17
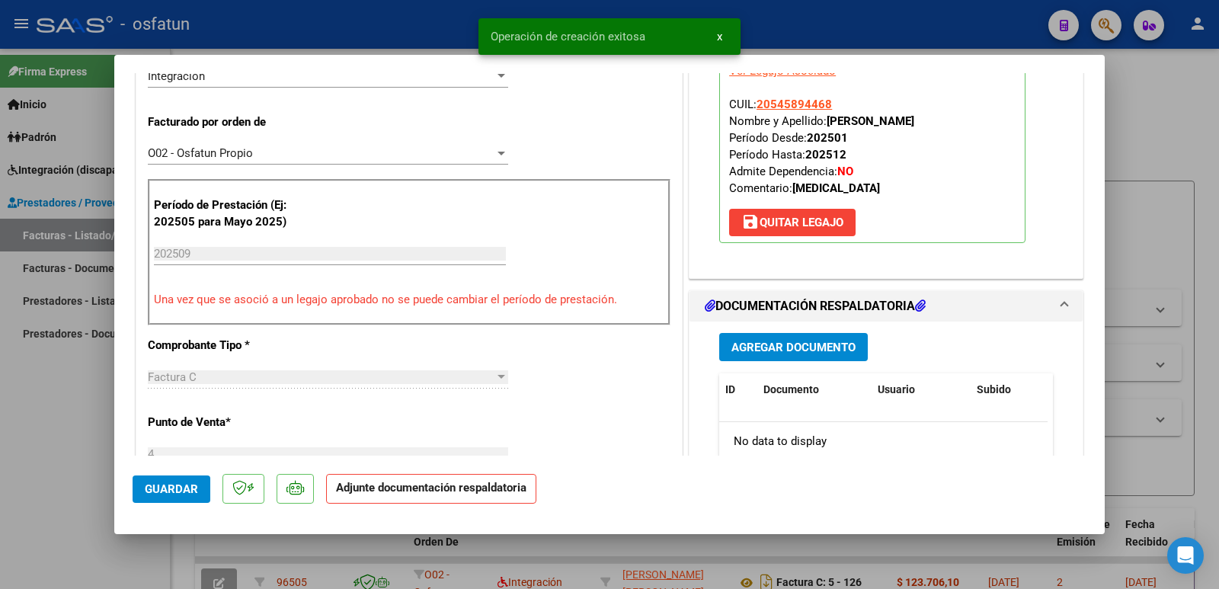
scroll to position [457, 0]
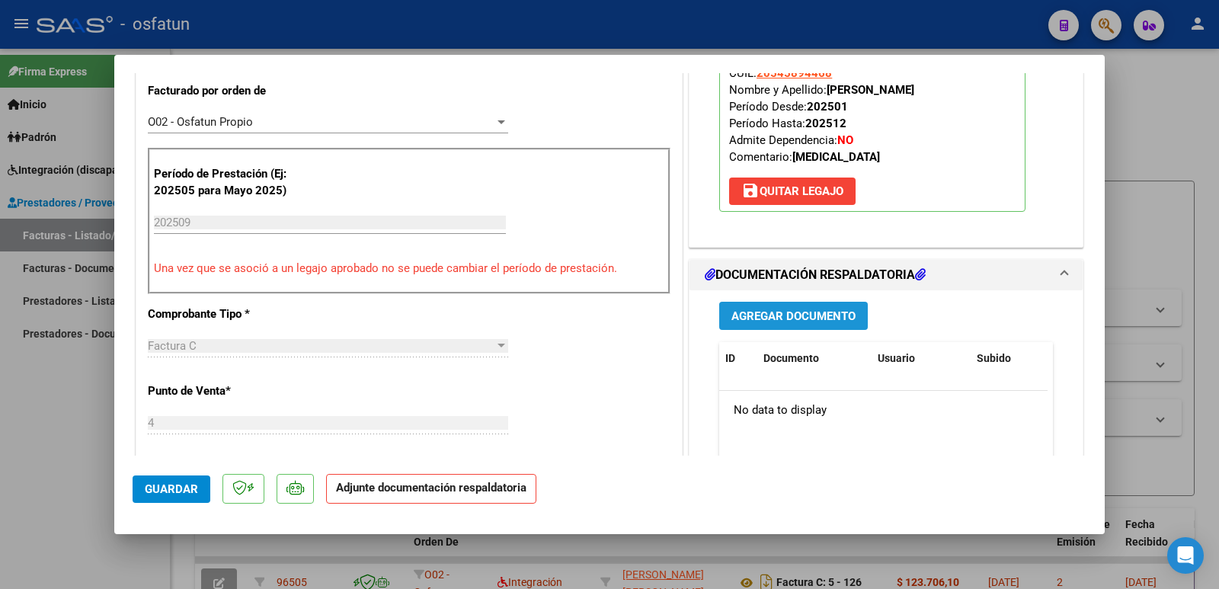
click at [826, 318] on span "Agregar Documento" at bounding box center [793, 316] width 124 height 14
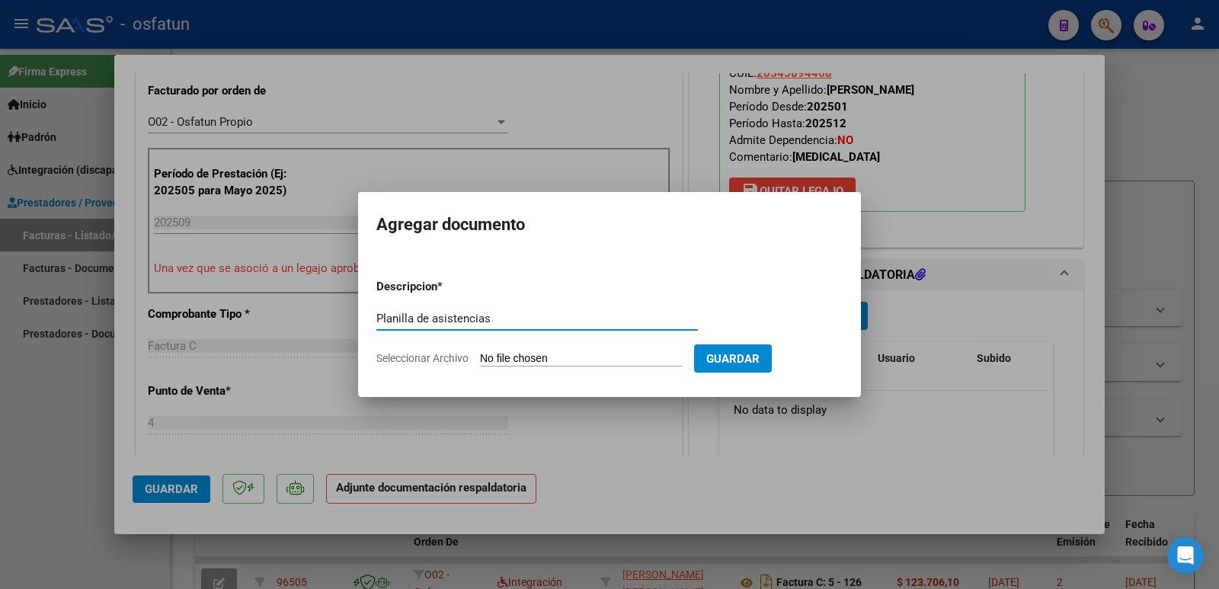
type input "Planilla de asistencias"
click at [574, 354] on input "Seleccionar Archivo" at bounding box center [581, 359] width 202 height 14
type input "C:\fakepath\asistencia [PERSON_NAME] septiembre.pdf"
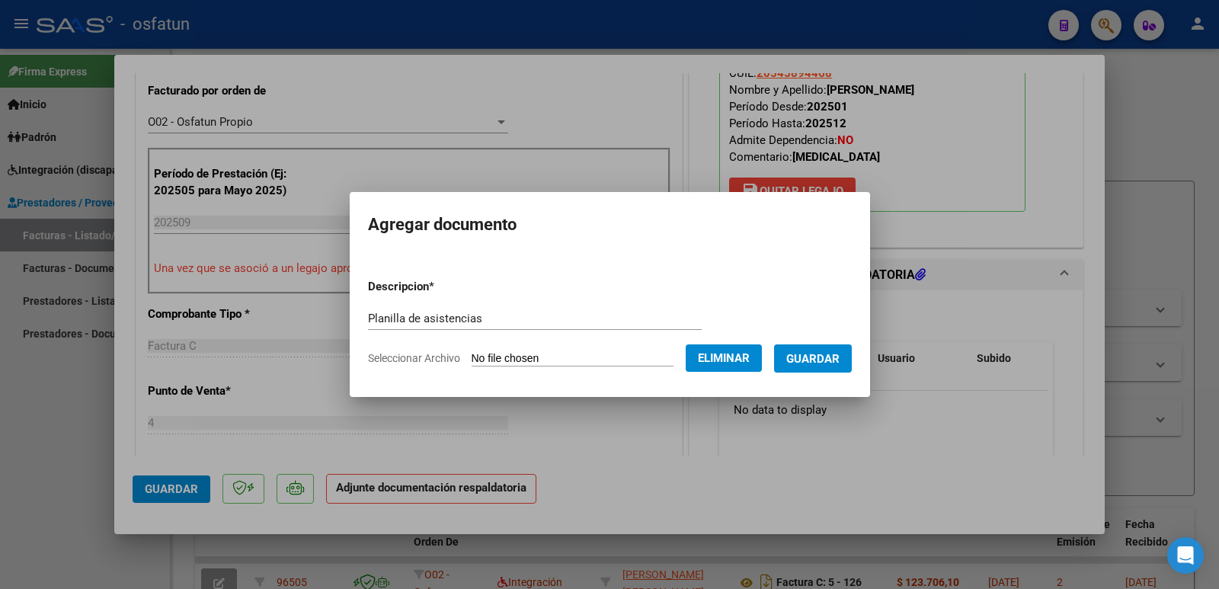
click at [817, 360] on span "Guardar" at bounding box center [812, 359] width 53 height 14
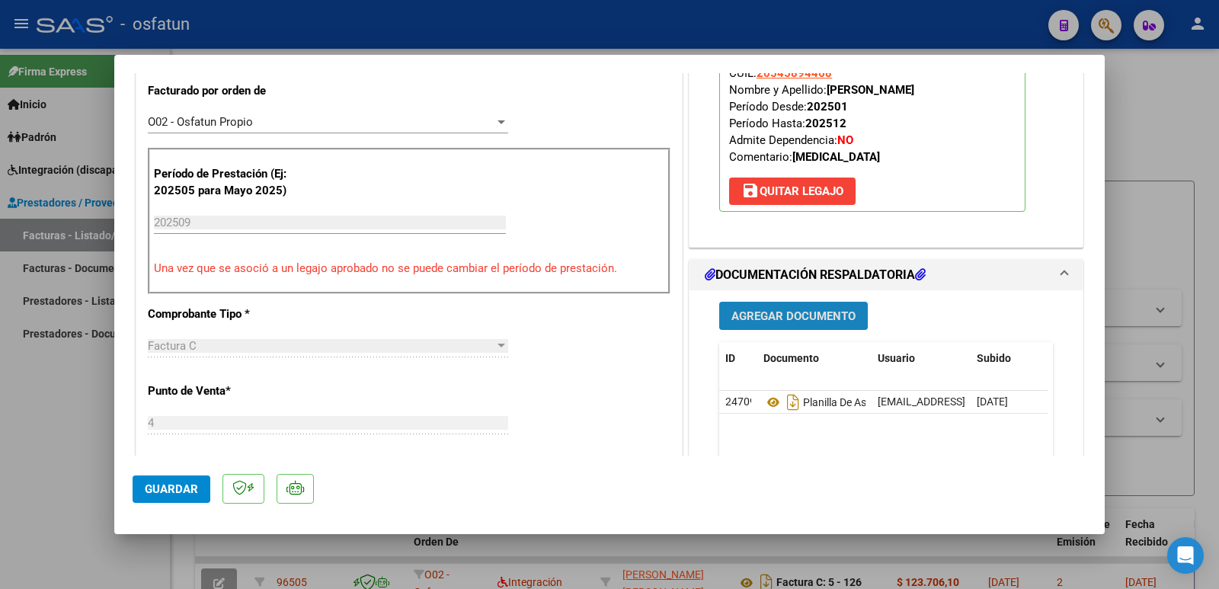
click at [797, 315] on span "Agregar Documento" at bounding box center [793, 316] width 124 height 14
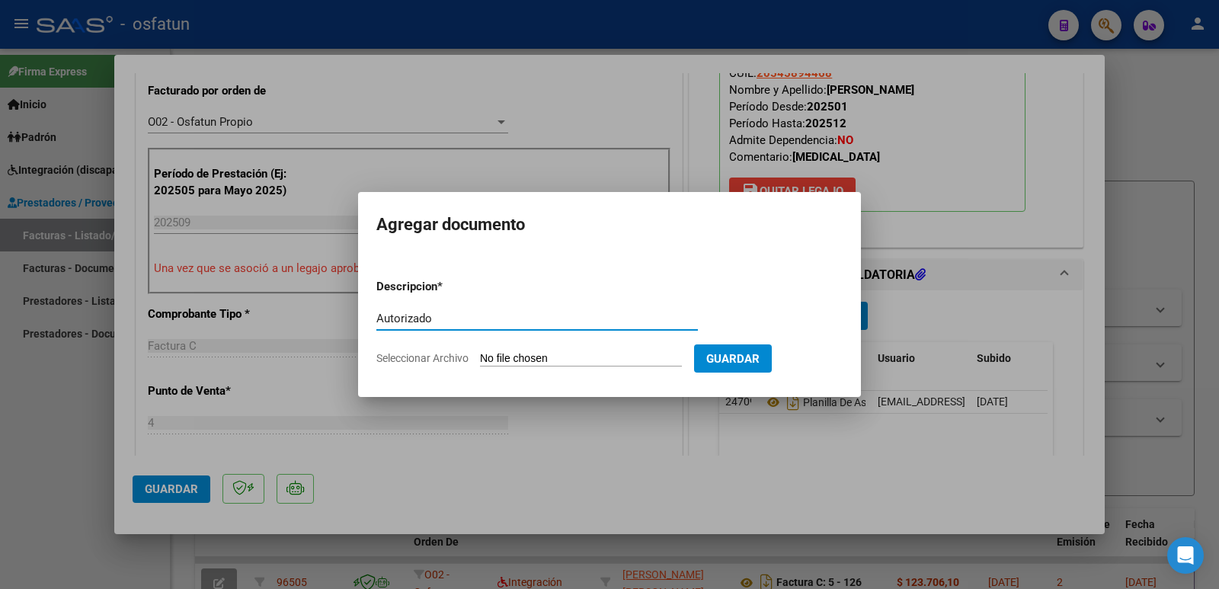
type input "Autorizado"
click at [594, 352] on input "Seleccionar Archivo" at bounding box center [581, 359] width 202 height 14
type input "C:\fakepath\Autorizacion [PERSON_NAME] [MEDICAL_DATA] (aumento de sesiones).pdf"
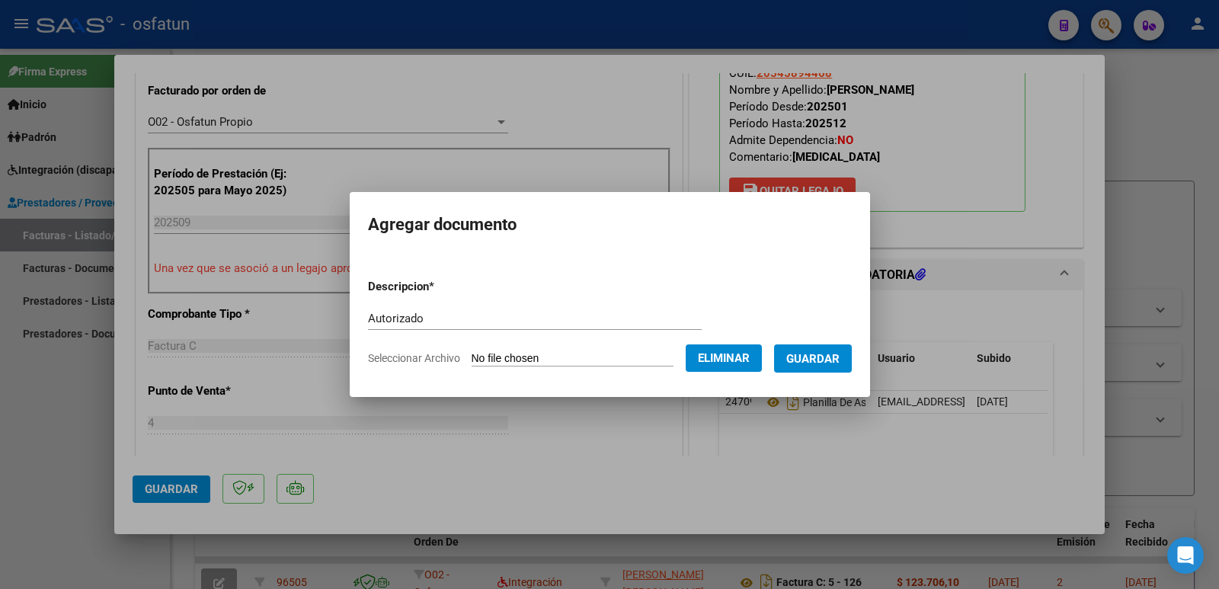
click at [826, 360] on span "Guardar" at bounding box center [812, 359] width 53 height 14
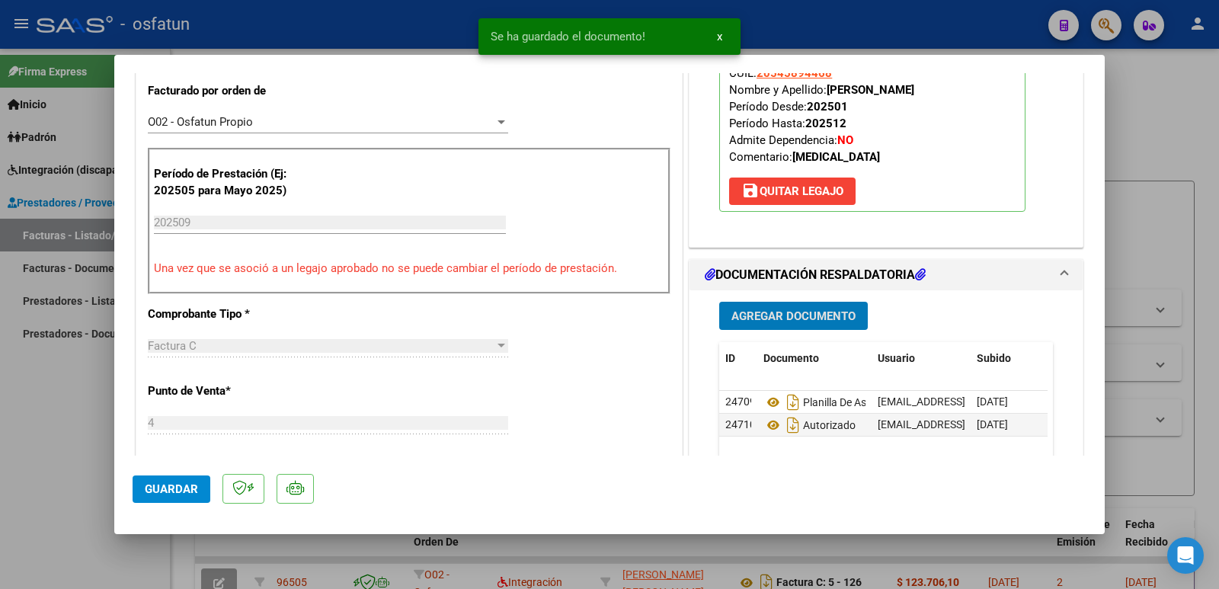
click at [154, 487] on span "Guardar" at bounding box center [171, 489] width 53 height 14
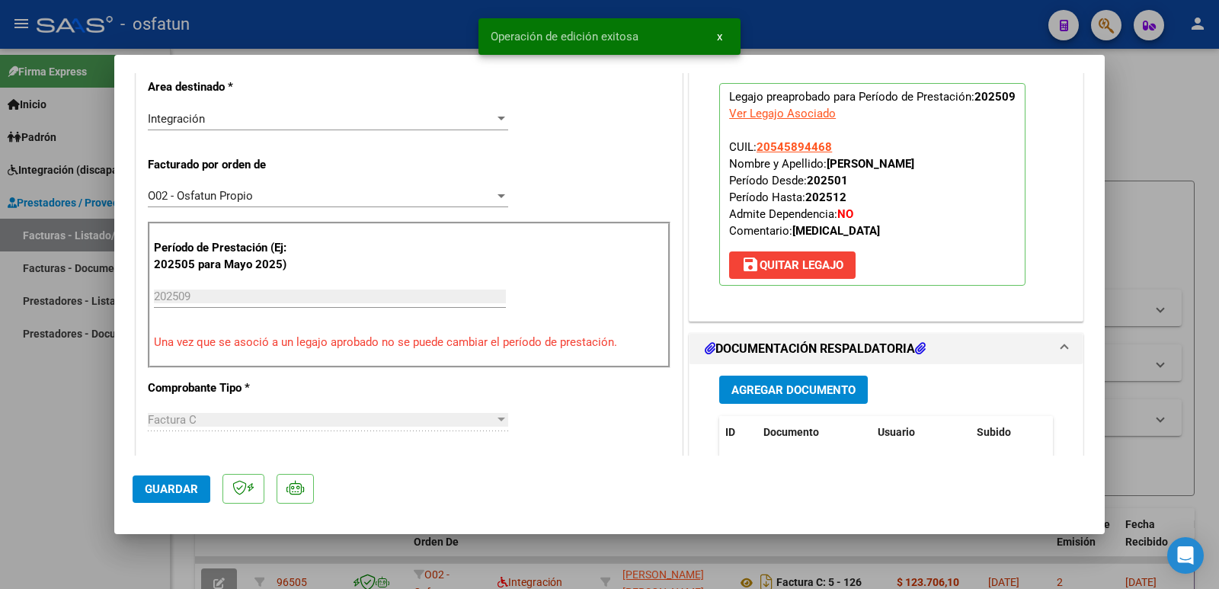
scroll to position [229, 0]
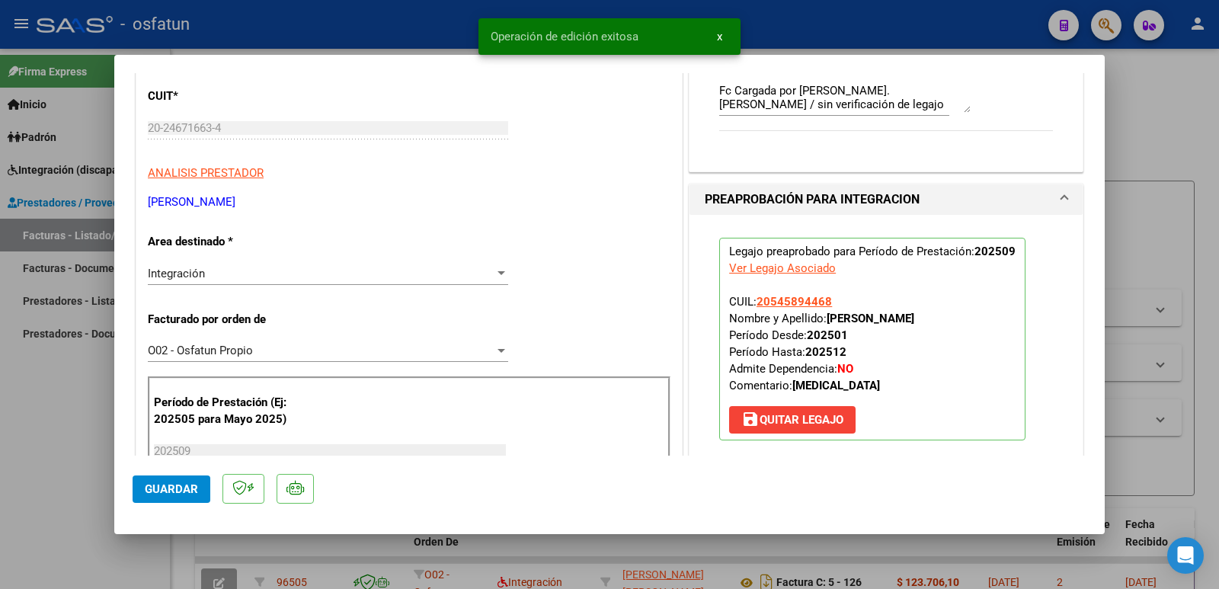
drag, startPoint x: 823, startPoint y: 318, endPoint x: 998, endPoint y: 324, distance: 175.3
click at [1022, 325] on div "Legajo preaprobado para Período de Prestación: 202509 Ver Legajo Asociado CUIL:…" at bounding box center [886, 339] width 357 height 248
click at [914, 319] on strong "[PERSON_NAME]" at bounding box center [871, 319] width 88 height 14
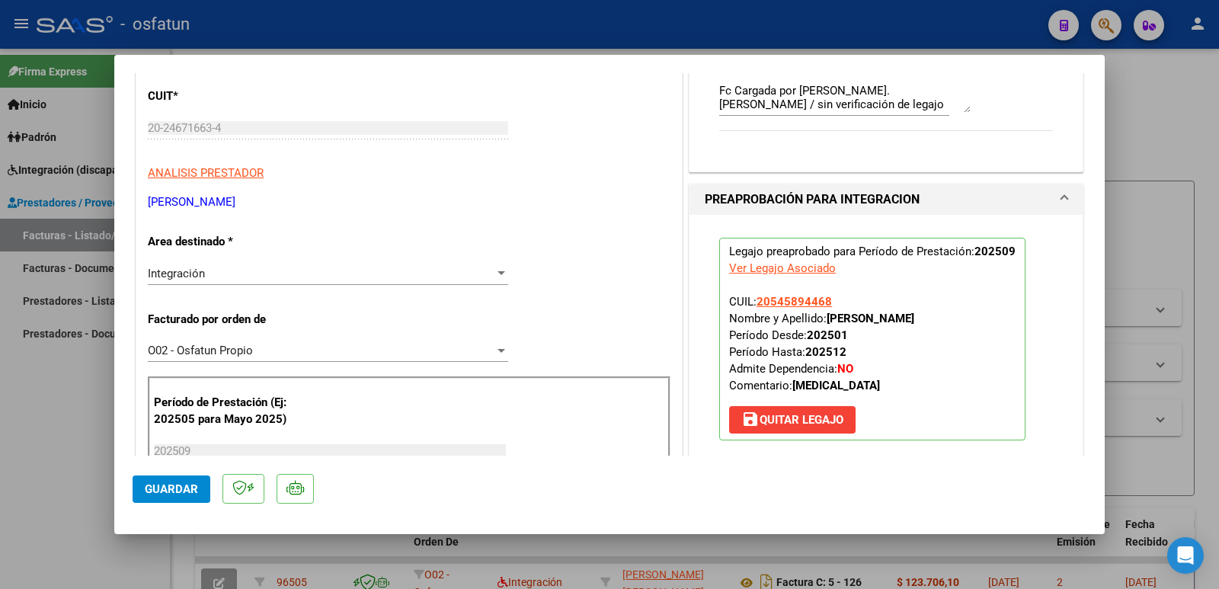
drag, startPoint x: 823, startPoint y: 317, endPoint x: 990, endPoint y: 320, distance: 166.1
click at [990, 320] on p "Legajo preaprobado para Período de Prestación: 202509 Ver Legajo Asociado CUIL:…" at bounding box center [872, 339] width 306 height 203
copy strong "[PERSON_NAME]"
